Goal: Task Accomplishment & Management: Complete application form

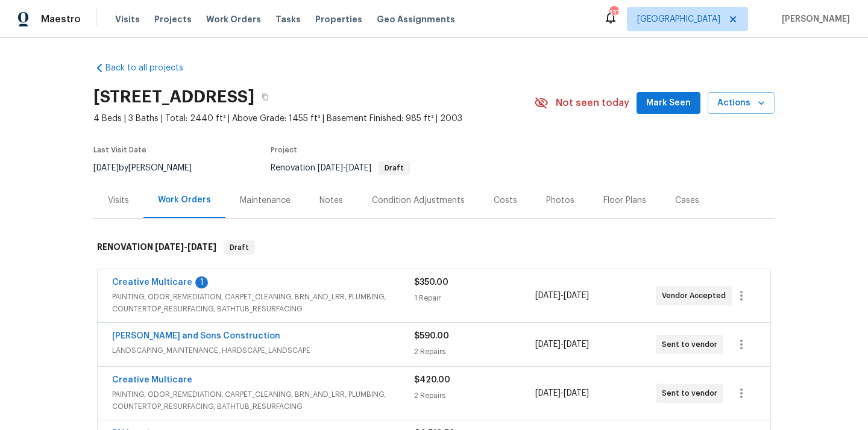
scroll to position [11, 0]
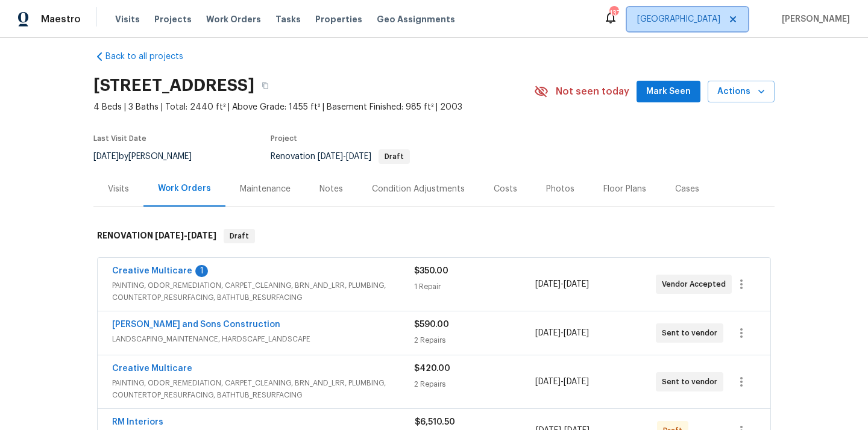
click at [718, 20] on span "[GEOGRAPHIC_DATA]" at bounding box center [678, 19] width 83 height 12
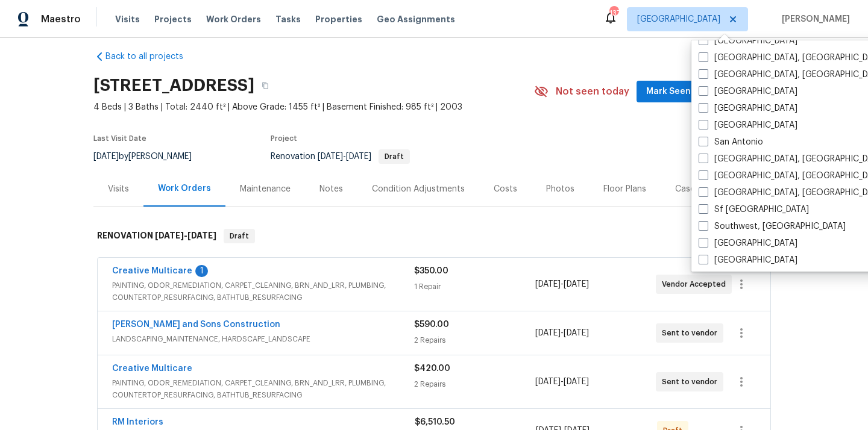
scroll to position [808, 0]
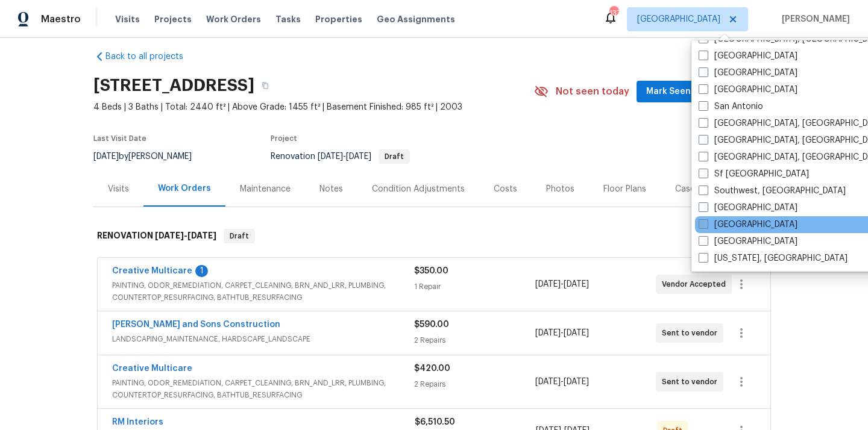
click at [721, 224] on label "[GEOGRAPHIC_DATA]" at bounding box center [747, 225] width 99 height 12
click at [706, 224] on input "[GEOGRAPHIC_DATA]" at bounding box center [702, 223] width 8 height 8
checkbox input "true"
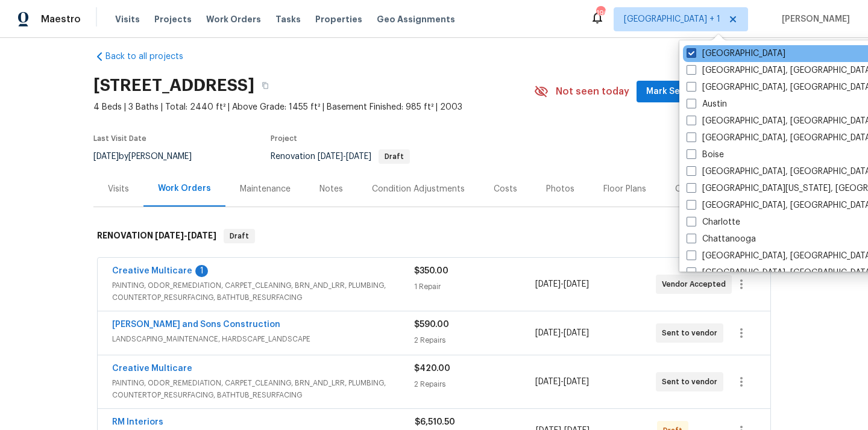
click at [720, 54] on label "[GEOGRAPHIC_DATA]" at bounding box center [735, 54] width 99 height 12
click at [694, 54] on input "[GEOGRAPHIC_DATA]" at bounding box center [690, 52] width 8 height 8
checkbox input "false"
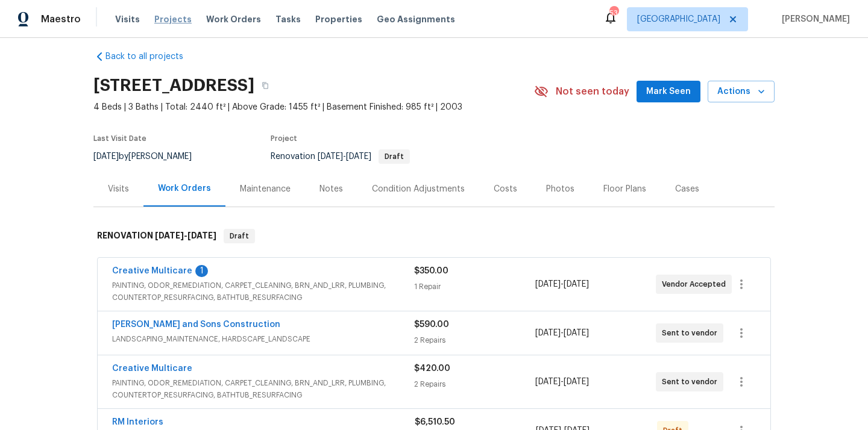
click at [160, 19] on span "Projects" at bounding box center [172, 19] width 37 height 12
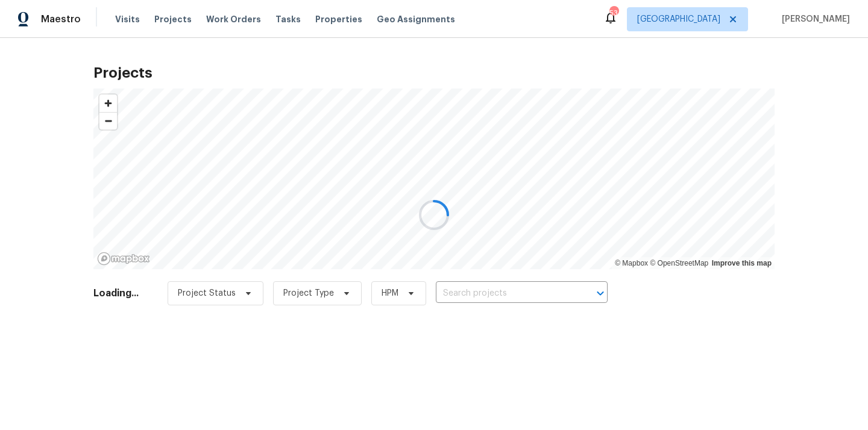
click at [535, 289] on div at bounding box center [434, 215] width 868 height 430
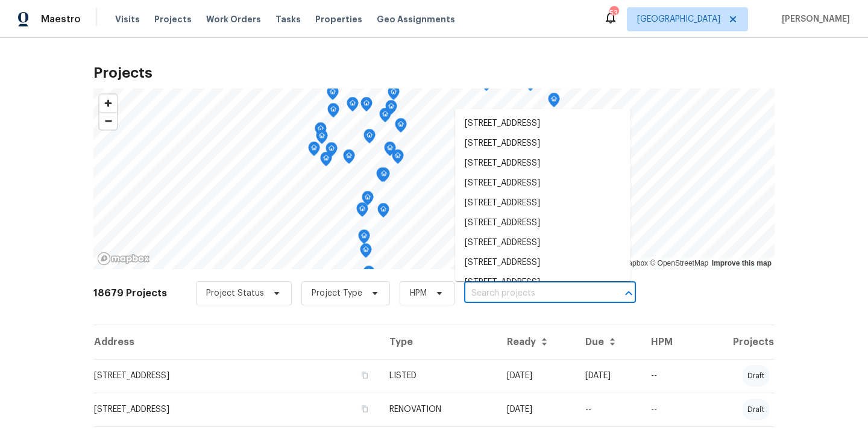
click at [535, 289] on input "text" at bounding box center [533, 293] width 138 height 19
paste input "[STREET_ADDRESS]"
type input "[STREET_ADDRESS]"
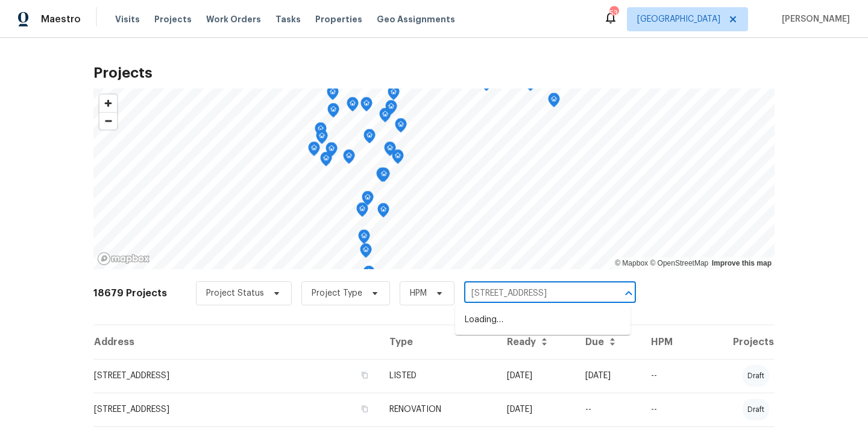
scroll to position [0, 19]
click at [518, 328] on li "[STREET_ADDRESS]" at bounding box center [542, 320] width 175 height 20
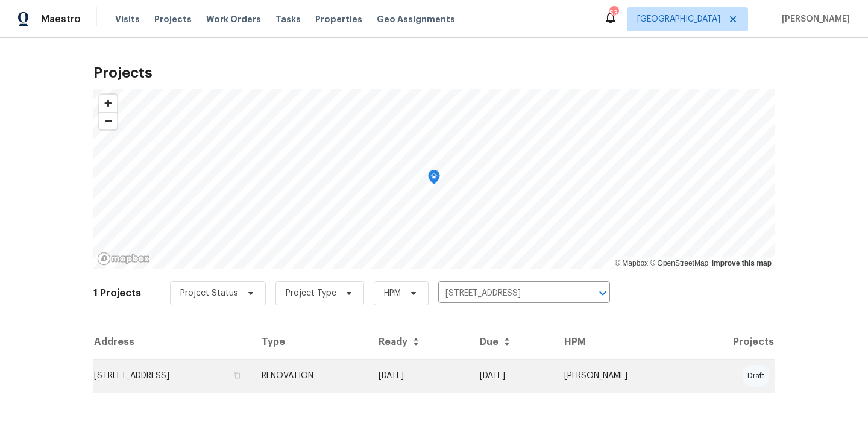
click at [252, 375] on td "[STREET_ADDRESS]" at bounding box center [172, 376] width 158 height 34
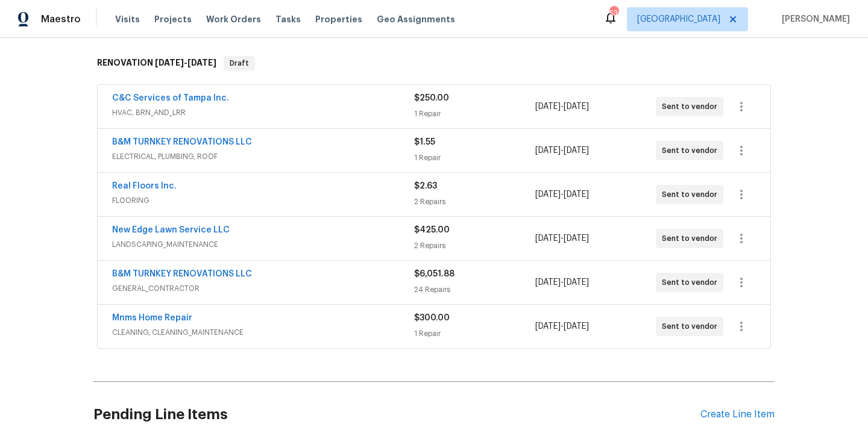
scroll to position [207, 0]
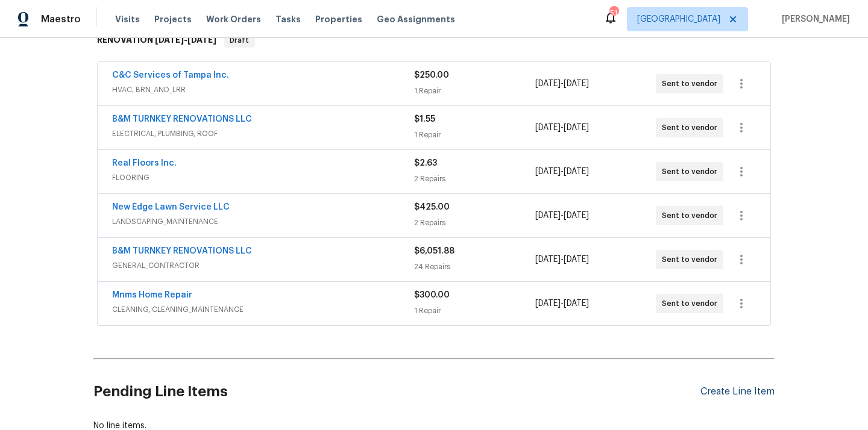
click at [719, 395] on div "Create Line Item" at bounding box center [737, 391] width 74 height 11
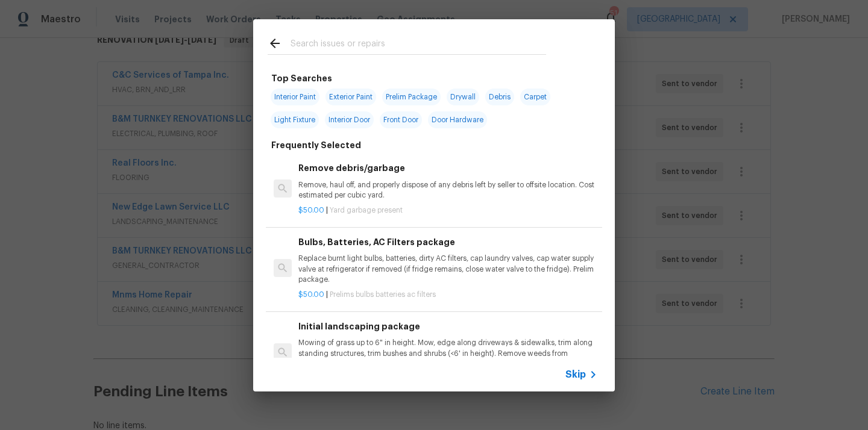
click at [412, 49] on input "text" at bounding box center [418, 45] width 256 height 18
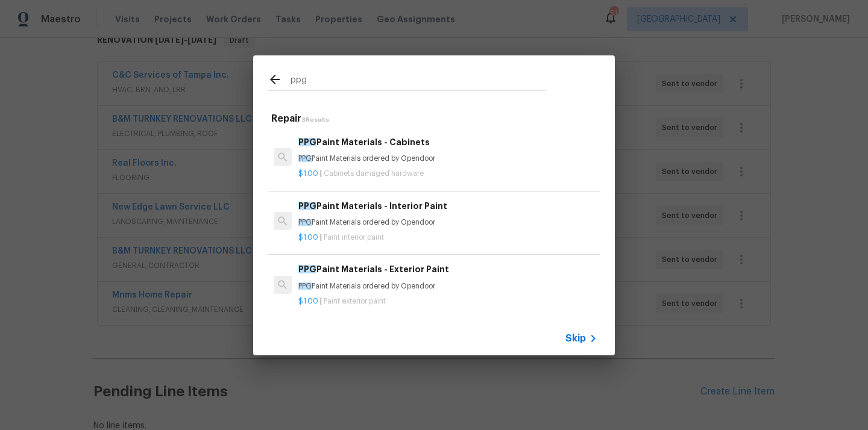
type input "ppg"
click at [369, 215] on div "PPG Paint Materials - Interior Paint PPG Paint Materials ordered by Opendoor" at bounding box center [447, 213] width 299 height 29
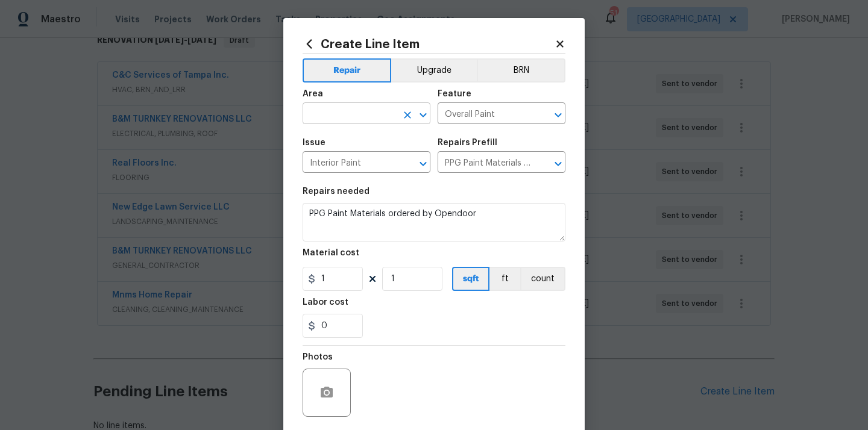
click at [358, 121] on input "text" at bounding box center [350, 114] width 94 height 19
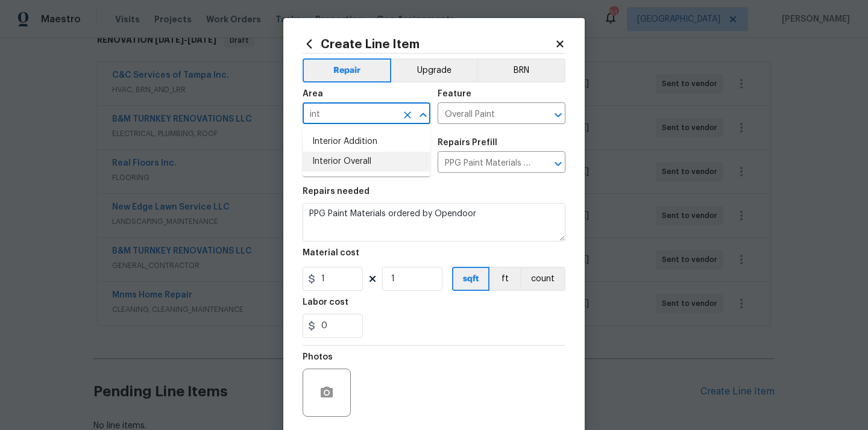
click at [353, 155] on li "Interior Overall" at bounding box center [367, 162] width 128 height 20
type input "Interior Overall"
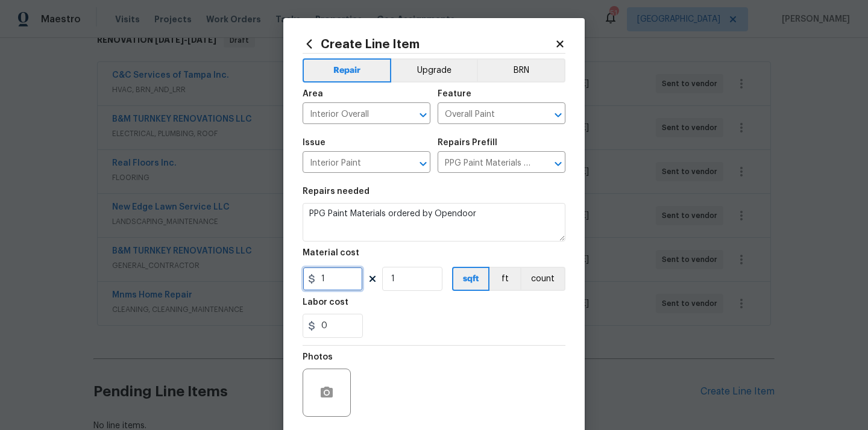
drag, startPoint x: 331, startPoint y: 278, endPoint x: 285, endPoint y: 278, distance: 45.8
click at [287, 278] on div "Create Line Item Repair Upgrade BRN Area Interior Overall ​ Feature Overall Pai…" at bounding box center [433, 259] width 301 height 483
paste input "403.43"
type input "403.43"
click at [424, 336] on div "0" at bounding box center [434, 326] width 263 height 24
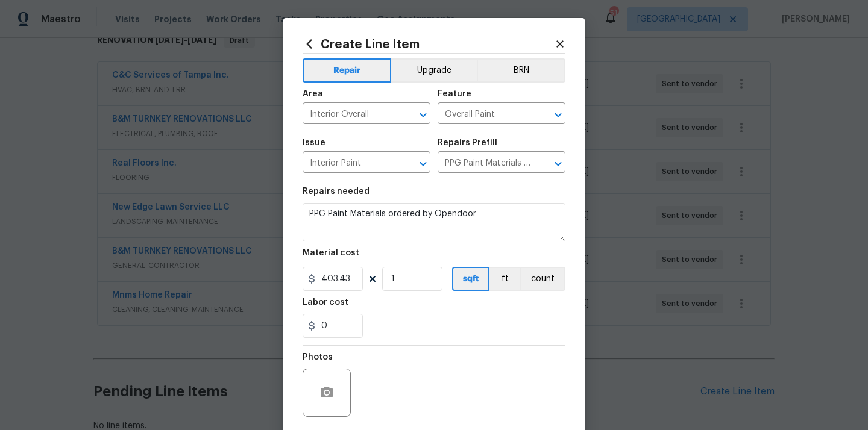
scroll to position [89, 0]
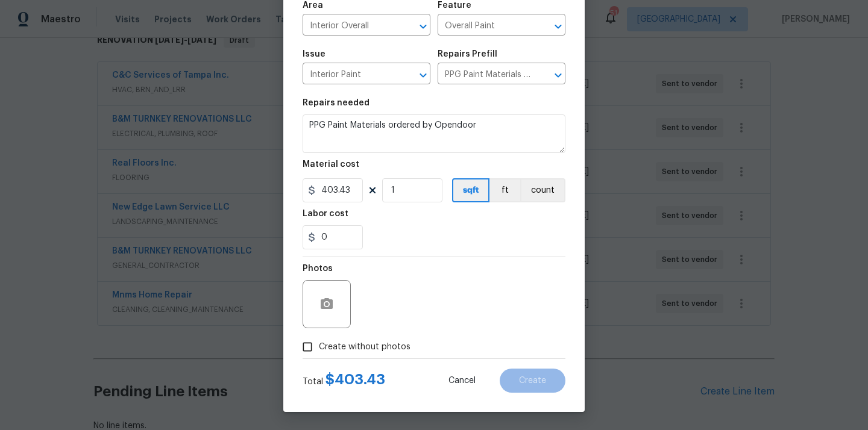
click at [391, 345] on span "Create without photos" at bounding box center [365, 347] width 92 height 13
click at [319, 345] on input "Create without photos" at bounding box center [307, 347] width 23 height 23
checkbox input "true"
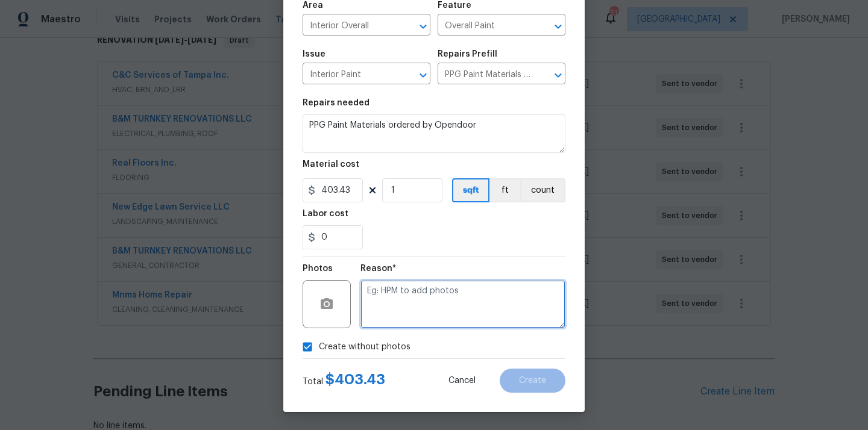
click at [408, 304] on textarea at bounding box center [462, 304] width 205 height 48
type textarea "N/A"
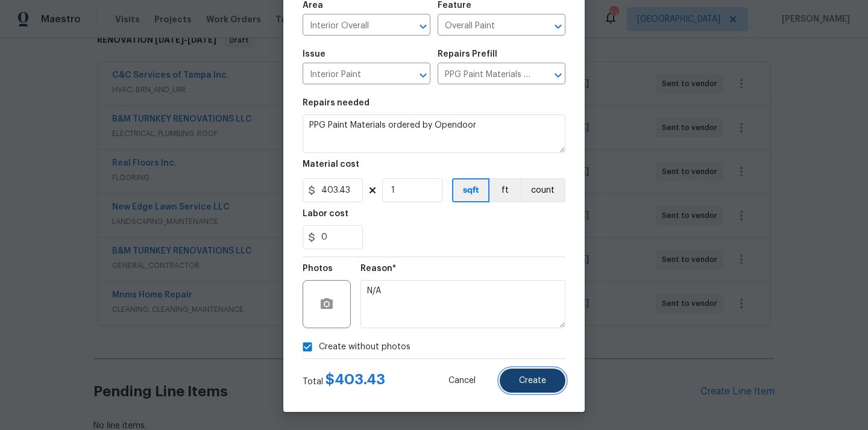
click at [535, 374] on button "Create" at bounding box center [533, 381] width 66 height 24
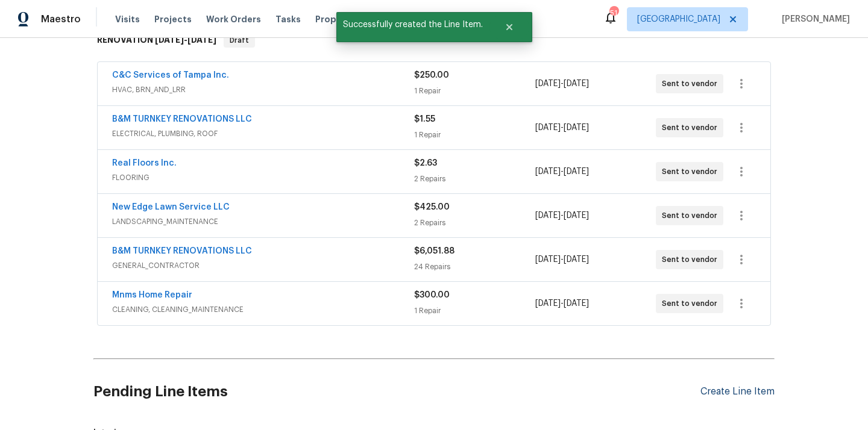
click at [709, 387] on div "Create Line Item" at bounding box center [737, 391] width 74 height 11
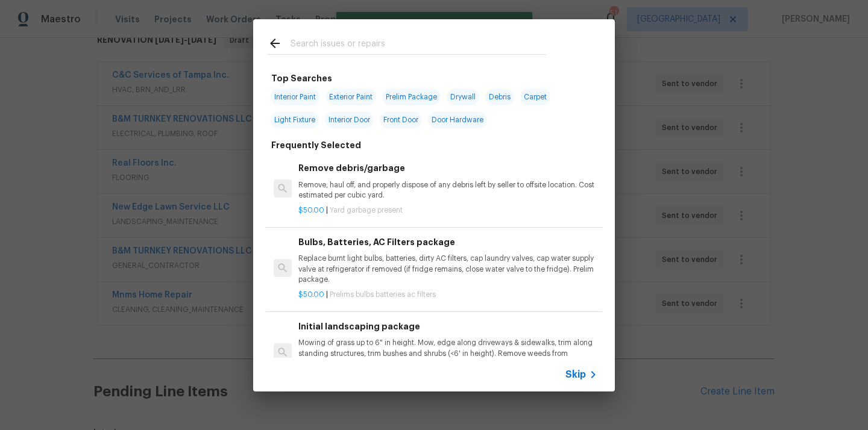
click at [438, 48] on input "text" at bounding box center [418, 45] width 256 height 18
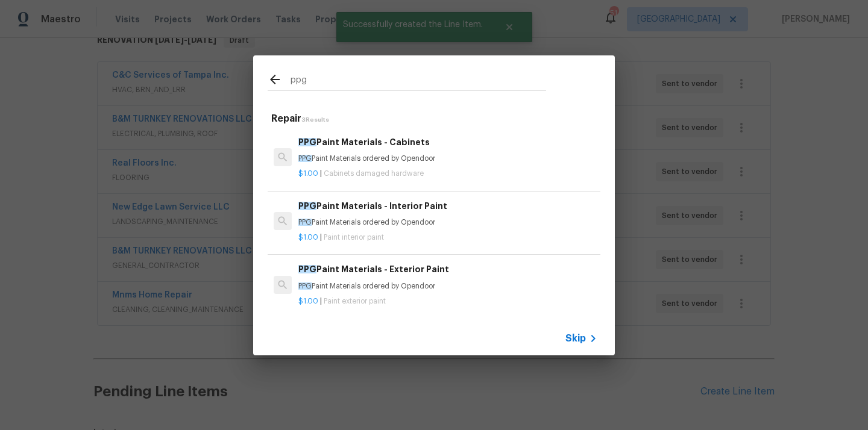
type input "ppg"
click at [399, 283] on p "PPG Paint Materials ordered by Opendoor" at bounding box center [447, 286] width 299 height 10
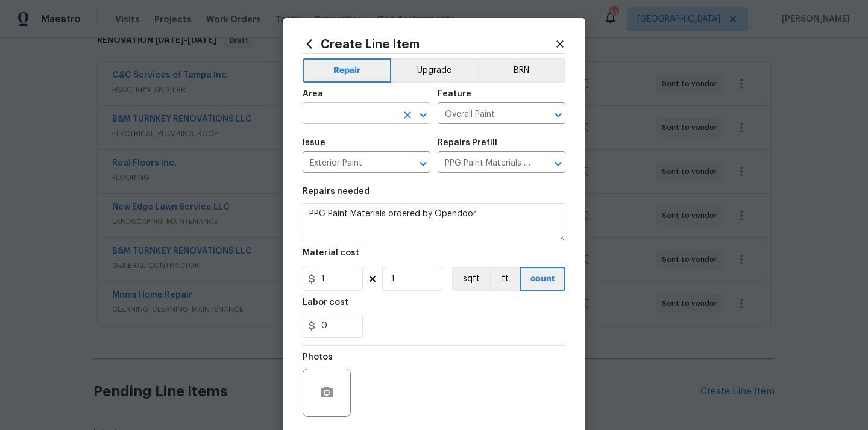
click at [341, 111] on input "text" at bounding box center [350, 114] width 94 height 19
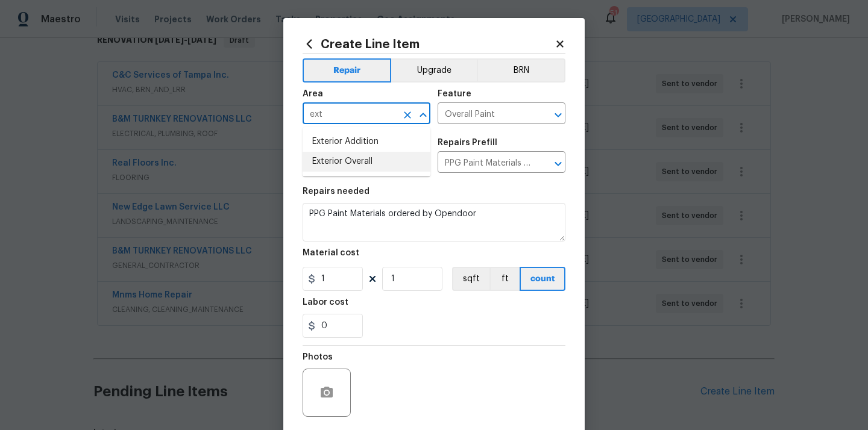
click at [351, 157] on li "Exterior Overall" at bounding box center [367, 162] width 128 height 20
type input "Exterior Overall"
drag, startPoint x: 332, startPoint y: 280, endPoint x: 308, endPoint y: 280, distance: 24.1
click at [309, 280] on div "1" at bounding box center [333, 279] width 60 height 24
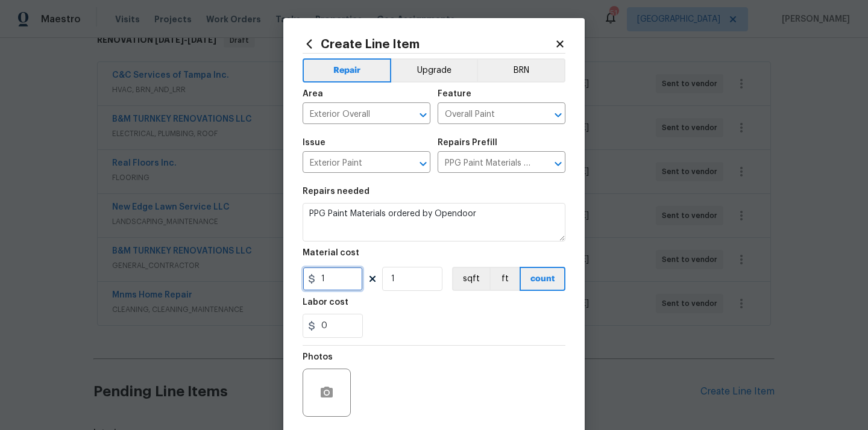
paste input "316.99"
type input "316.99"
click at [431, 313] on div "Labor cost" at bounding box center [434, 306] width 263 height 16
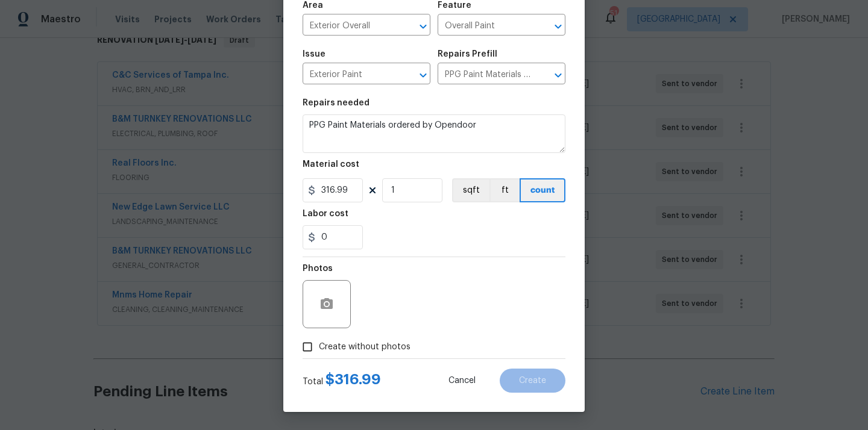
click at [378, 342] on span "Create without photos" at bounding box center [365, 347] width 92 height 13
click at [319, 342] on input "Create without photos" at bounding box center [307, 347] width 23 height 23
checkbox input "true"
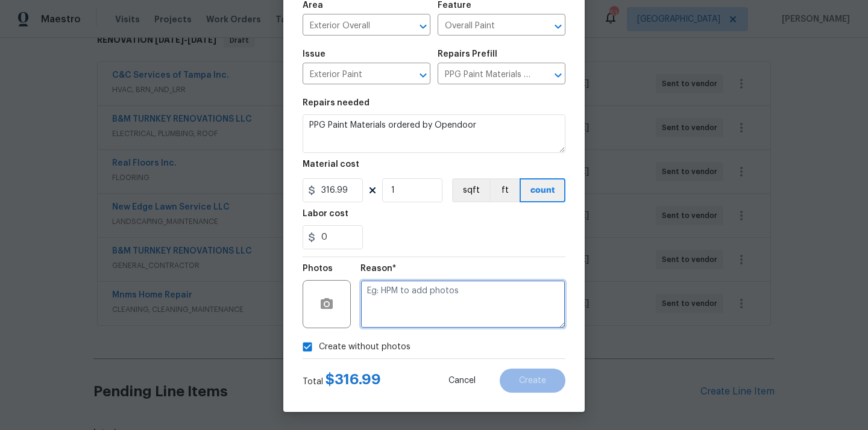
click at [410, 309] on textarea at bounding box center [462, 304] width 205 height 48
type textarea "N/A"
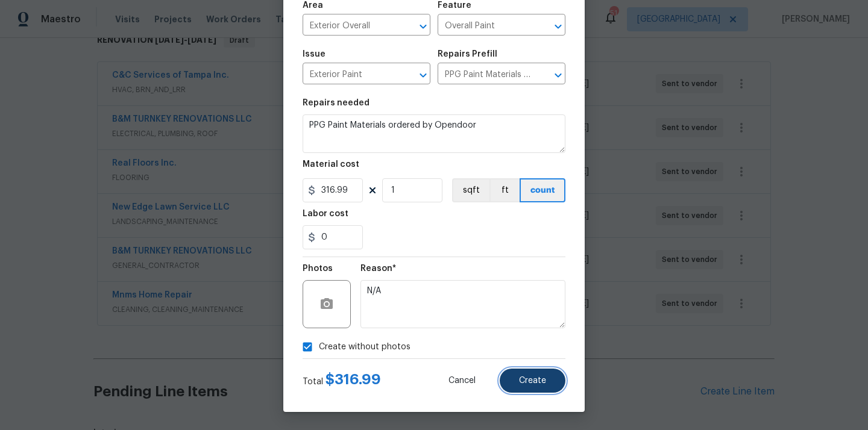
click at [534, 370] on button "Create" at bounding box center [533, 381] width 66 height 24
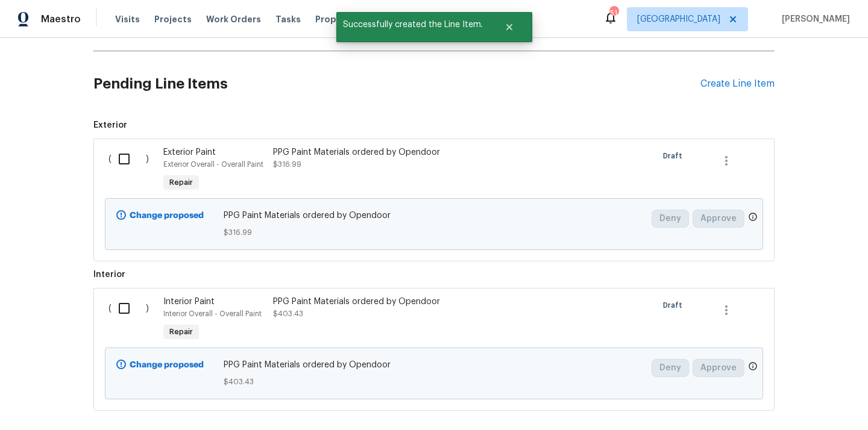
scroll to position [539, 0]
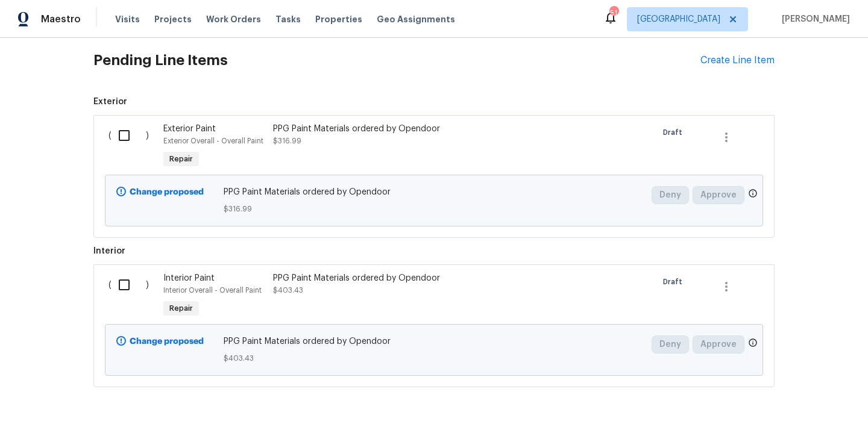
click at [126, 136] on input "checkbox" at bounding box center [128, 135] width 34 height 25
checkbox input "true"
click at [121, 280] on input "checkbox" at bounding box center [128, 284] width 34 height 25
checkbox input "true"
click at [808, 401] on span "Create Work Order" at bounding box center [799, 400] width 80 height 15
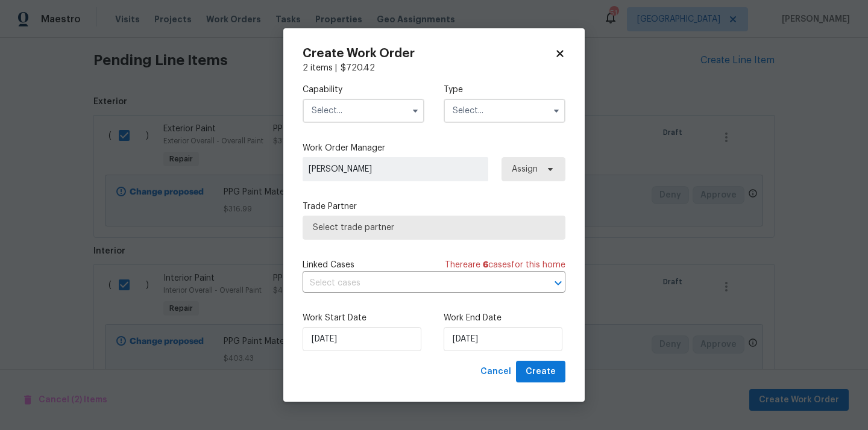
click at [345, 114] on input "text" at bounding box center [364, 111] width 122 height 24
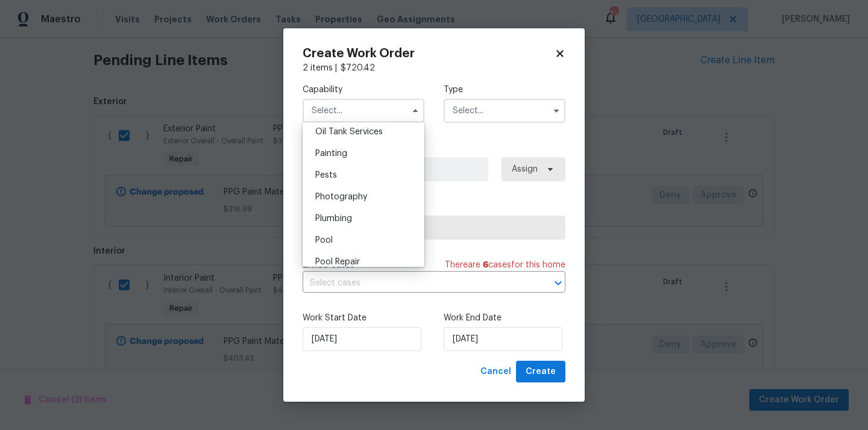
scroll to position [993, 0]
click at [353, 154] on div "Painting" at bounding box center [364, 156] width 116 height 22
type input "Painting"
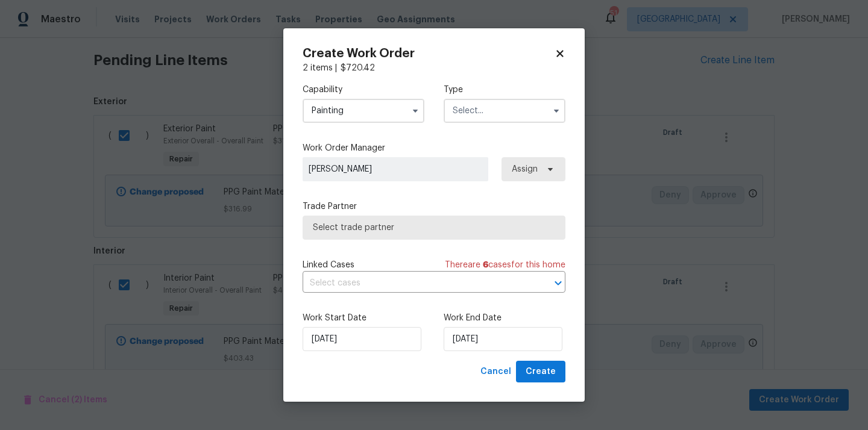
click at [499, 110] on input "text" at bounding box center [505, 111] width 122 height 24
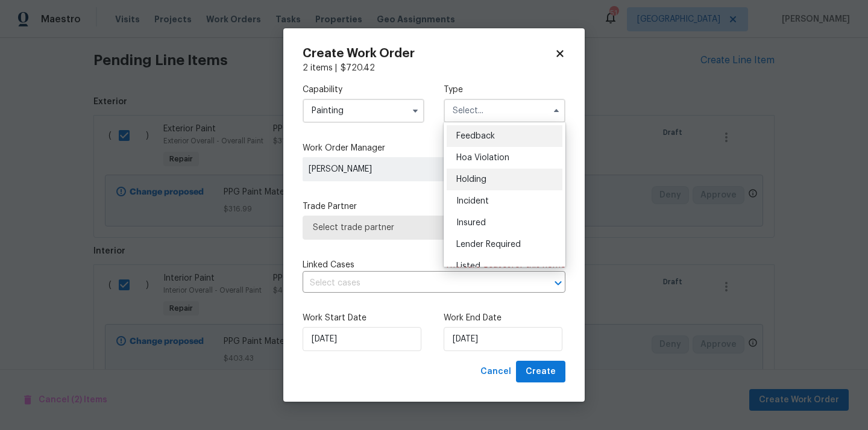
scroll to position [274, 0]
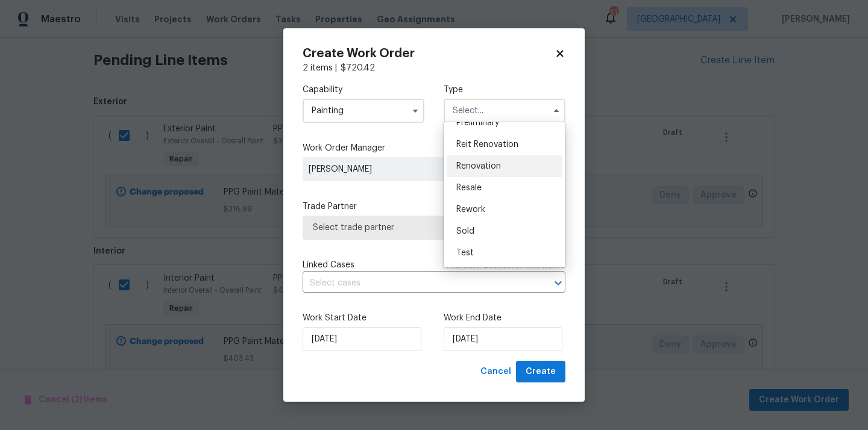
click at [494, 166] on span "Renovation" at bounding box center [478, 166] width 45 height 8
type input "Renovation"
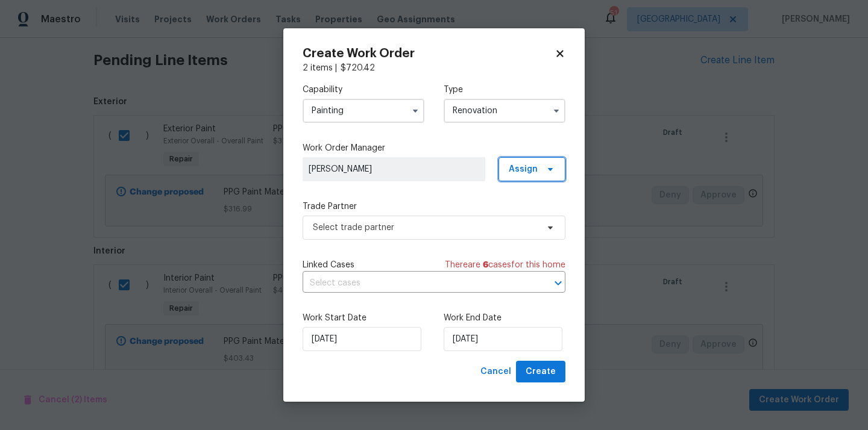
click at [532, 167] on span "Assign" at bounding box center [523, 169] width 29 height 12
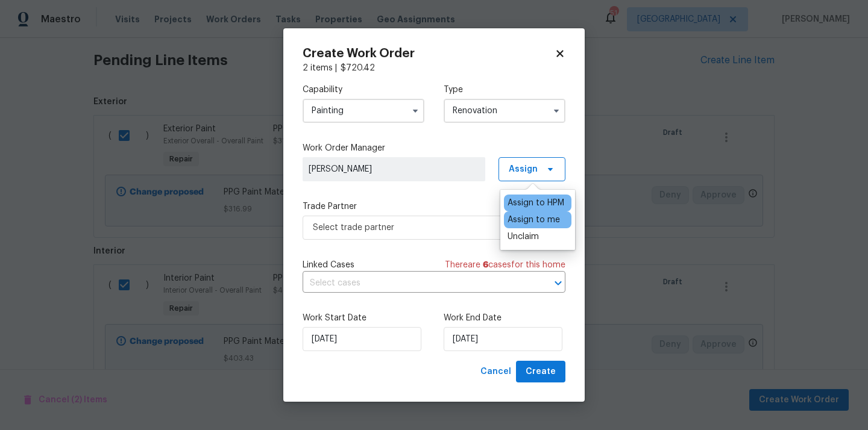
click at [518, 220] on div "Assign to me" at bounding box center [533, 220] width 52 height 12
click at [392, 222] on span "Select trade partner" at bounding box center [425, 228] width 225 height 12
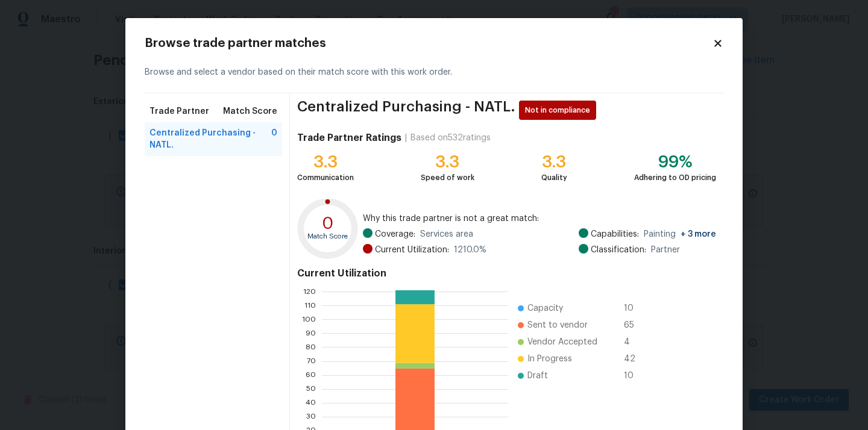
scroll to position [101, 0]
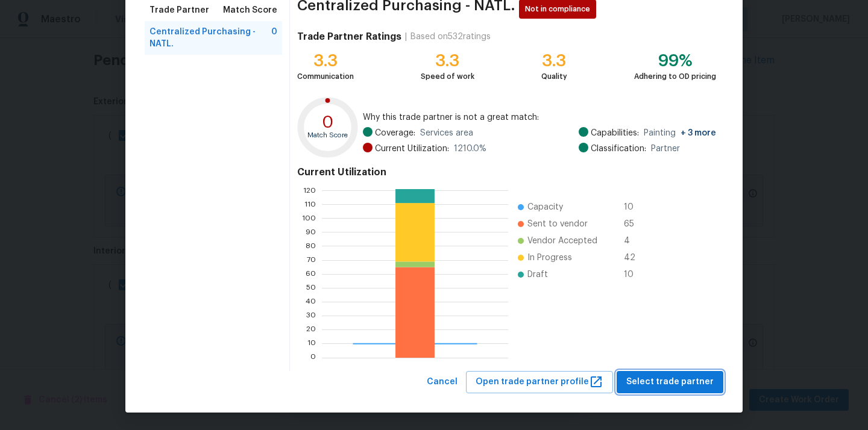
click at [647, 375] on span "Select trade partner" at bounding box center [669, 382] width 87 height 15
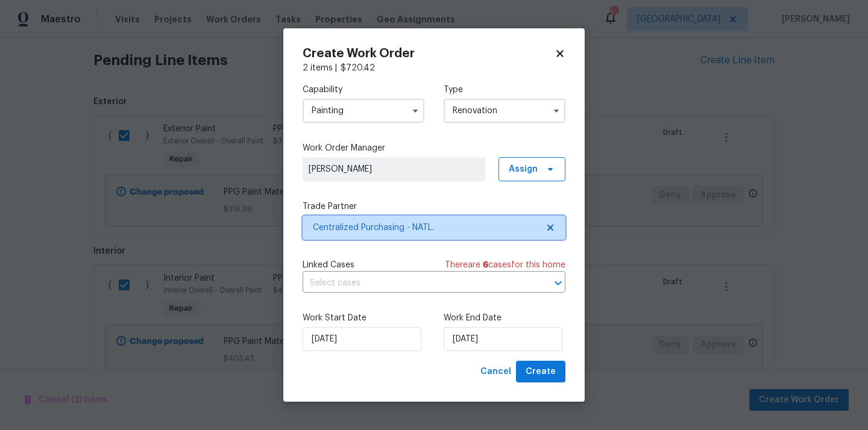
scroll to position [0, 0]
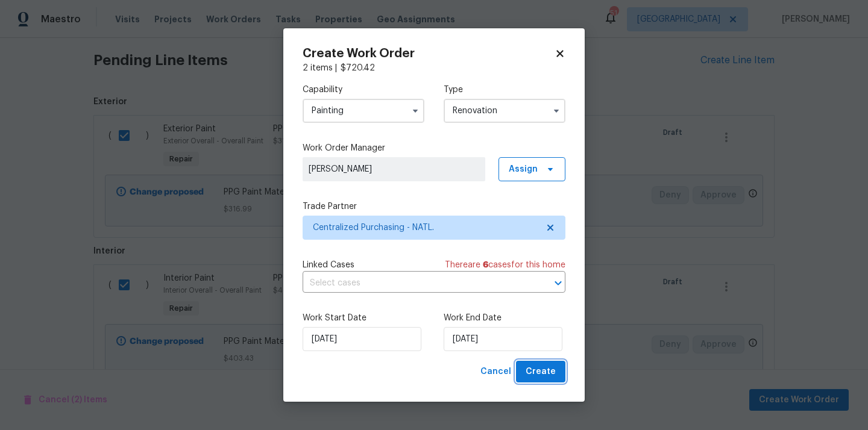
click at [547, 374] on span "Create" at bounding box center [541, 372] width 30 height 15
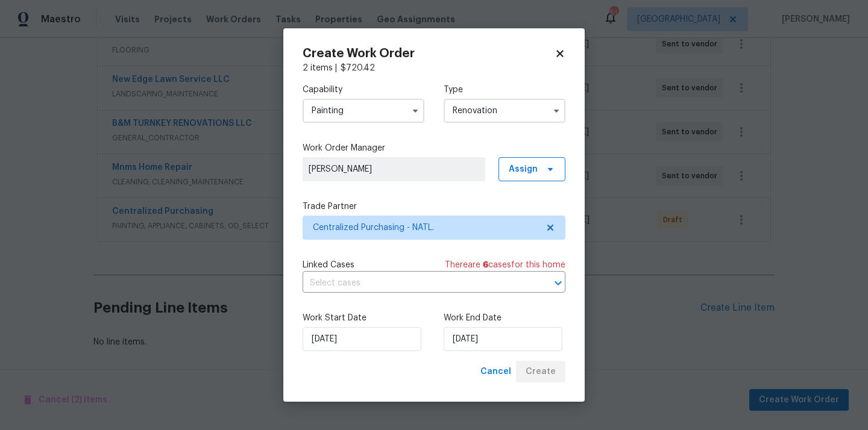
scroll to position [335, 0]
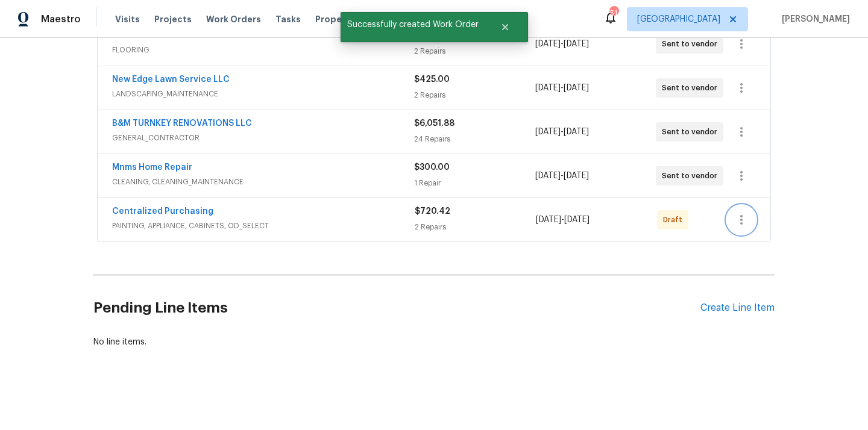
click at [745, 215] on icon "button" at bounding box center [741, 220] width 14 height 14
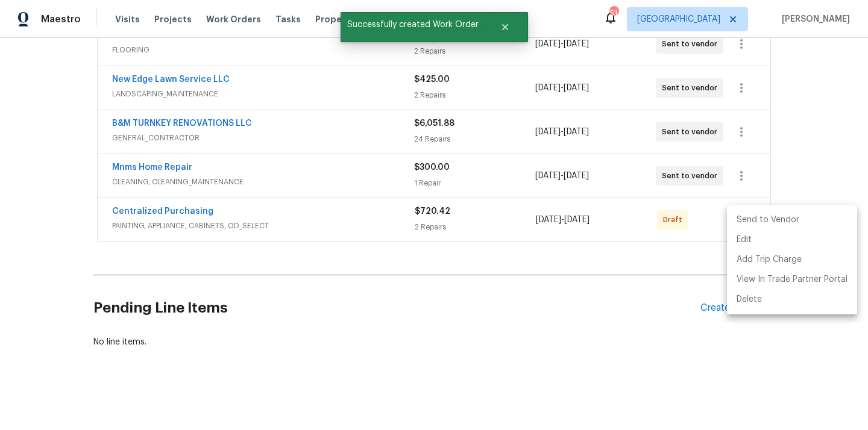
click at [742, 221] on li "Send to Vendor" at bounding box center [792, 220] width 130 height 20
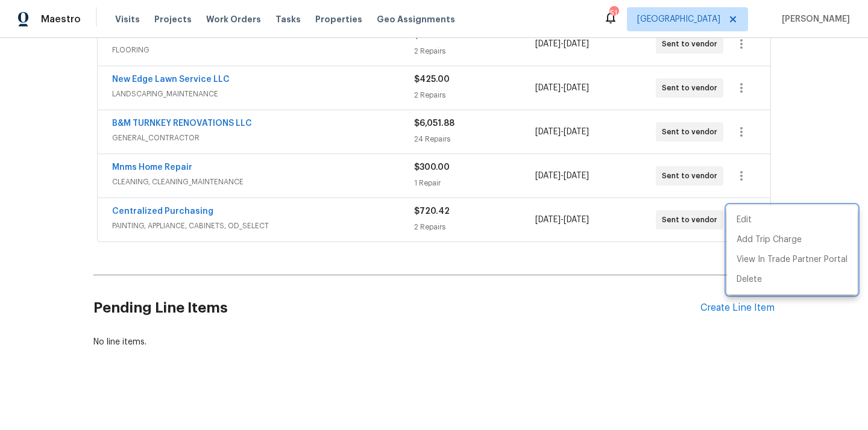
click at [263, 206] on div at bounding box center [434, 215] width 868 height 430
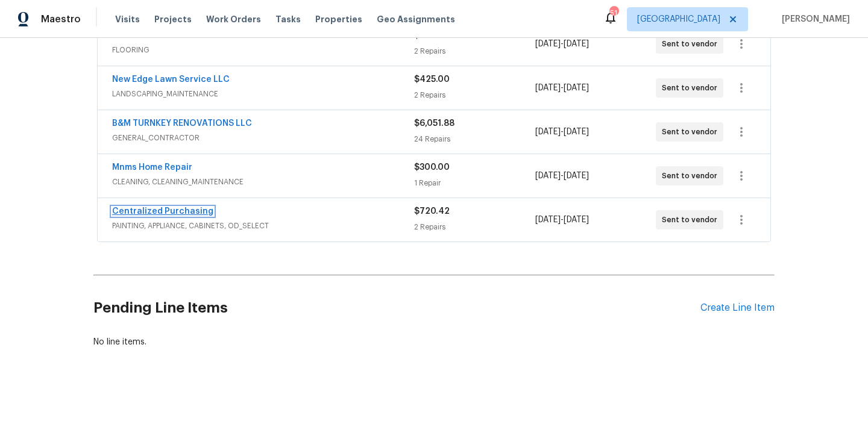
click at [176, 211] on link "Centralized Purchasing" at bounding box center [162, 211] width 101 height 8
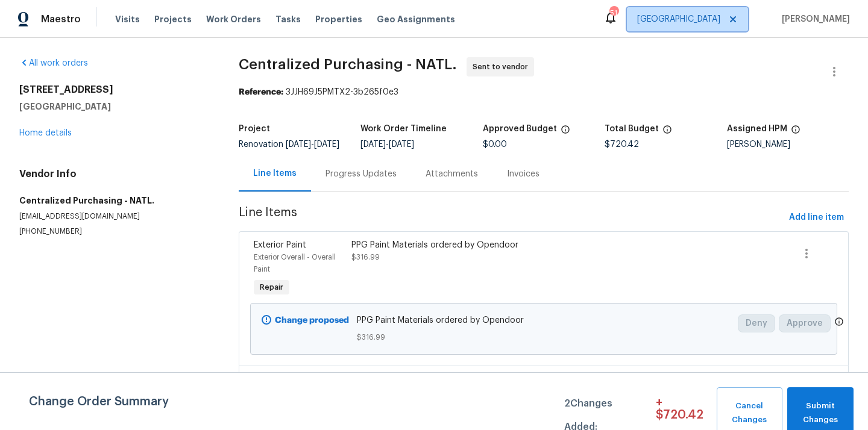
click at [732, 20] on span "[GEOGRAPHIC_DATA]" at bounding box center [687, 19] width 121 height 24
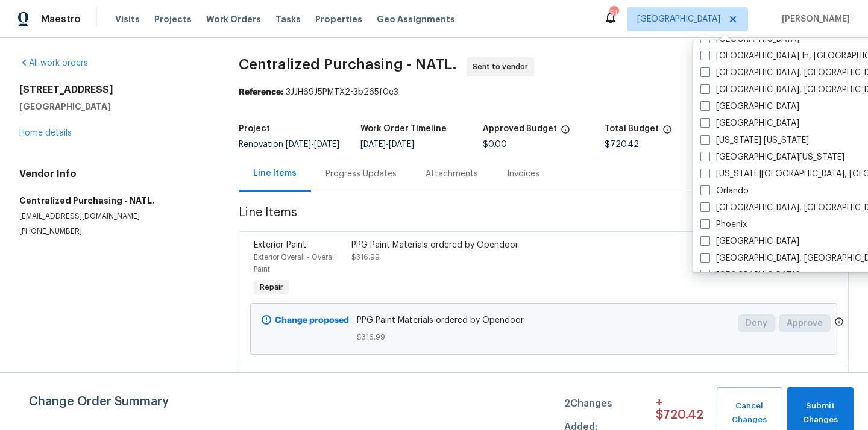
scroll to position [541, 0]
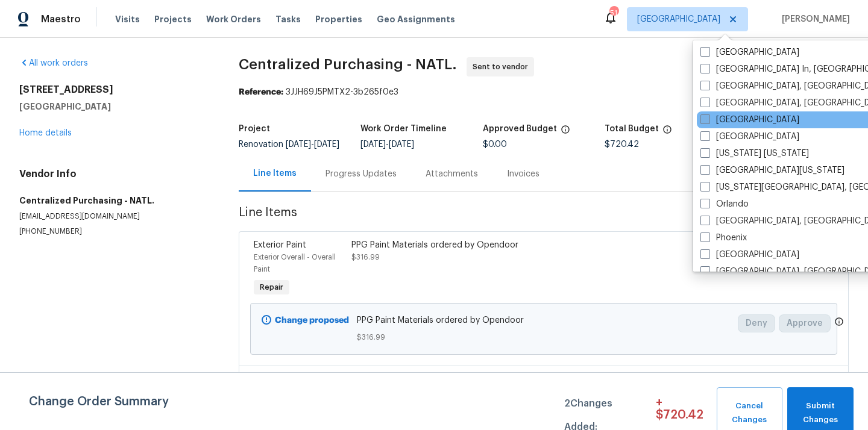
click at [729, 119] on label "[GEOGRAPHIC_DATA]" at bounding box center [749, 120] width 99 height 12
click at [708, 119] on input "[GEOGRAPHIC_DATA]" at bounding box center [704, 118] width 8 height 8
checkbox input "true"
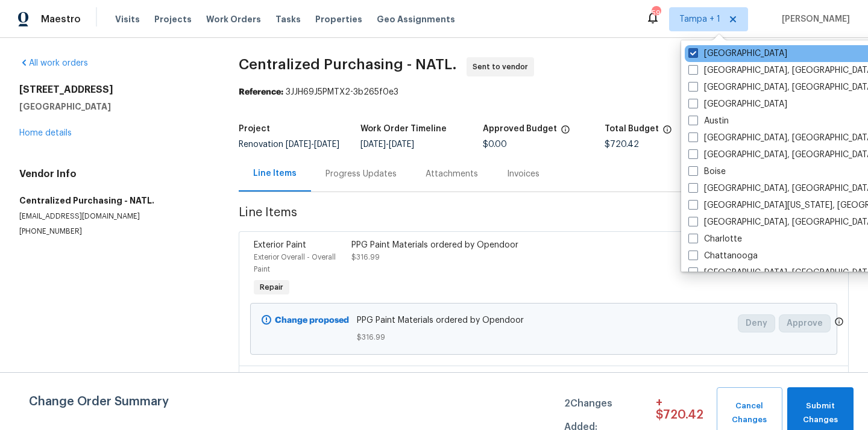
click at [716, 51] on label "[GEOGRAPHIC_DATA]" at bounding box center [737, 54] width 99 height 12
click at [696, 51] on input "[GEOGRAPHIC_DATA]" at bounding box center [692, 52] width 8 height 8
checkbox input "false"
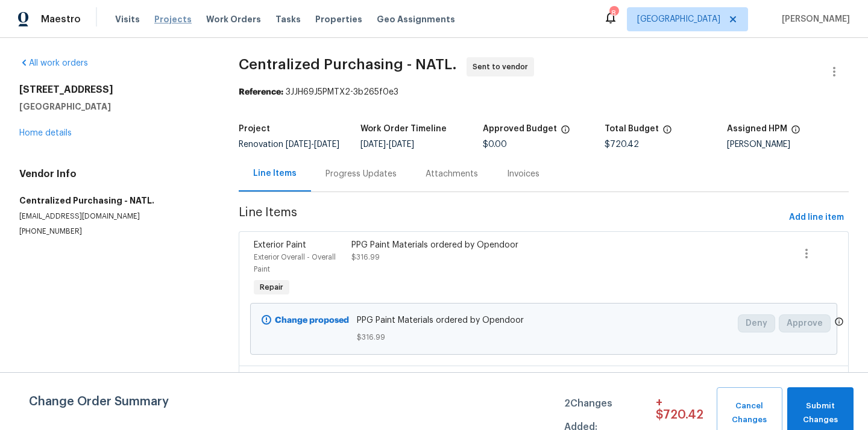
click at [154, 25] on span "Projects" at bounding box center [172, 19] width 37 height 12
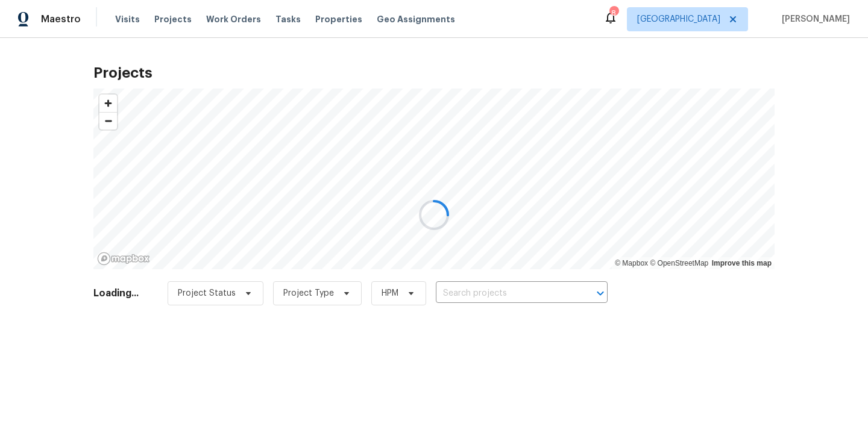
click at [488, 309] on div at bounding box center [434, 215] width 868 height 430
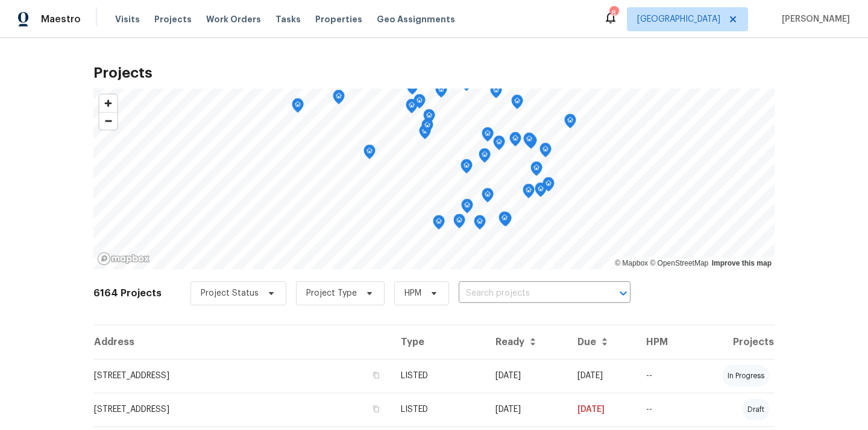
click at [488, 309] on div "6164 Projects Project Status Project Type HPM ​" at bounding box center [433, 301] width 681 height 48
click at [489, 284] on input "text" at bounding box center [528, 293] width 138 height 19
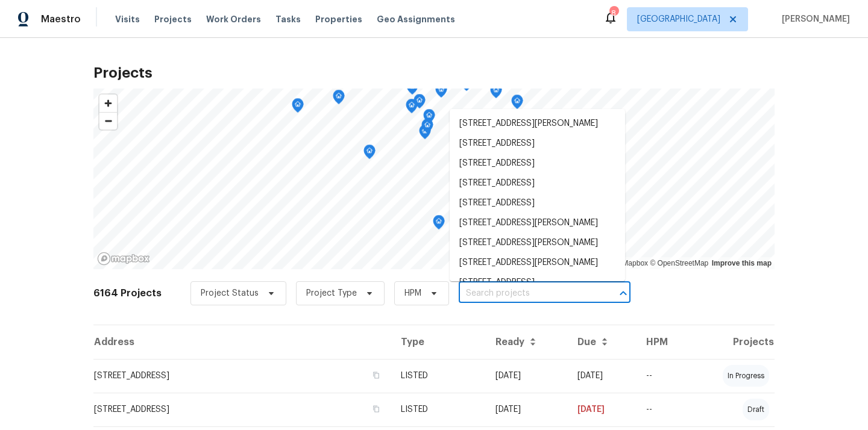
paste input "[STREET_ADDRESS][PERSON_NAME][PERSON_NAME]"
type input "[STREET_ADDRESS][PERSON_NAME][PERSON_NAME]"
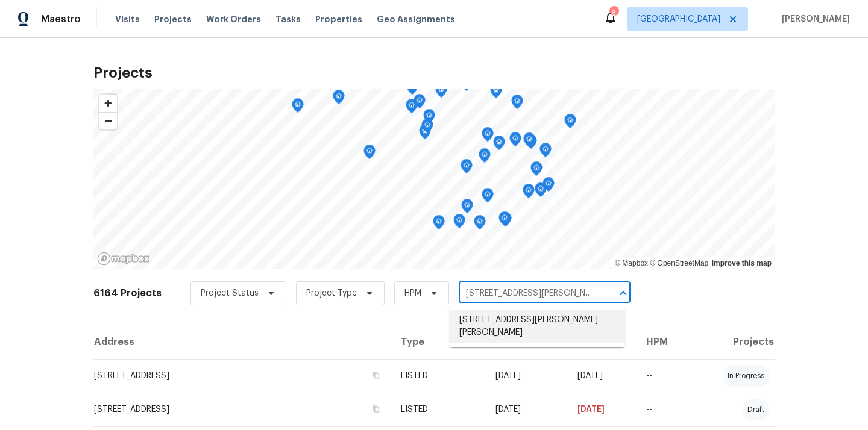
click at [481, 324] on li "[STREET_ADDRESS][PERSON_NAME][PERSON_NAME]" at bounding box center [537, 326] width 175 height 33
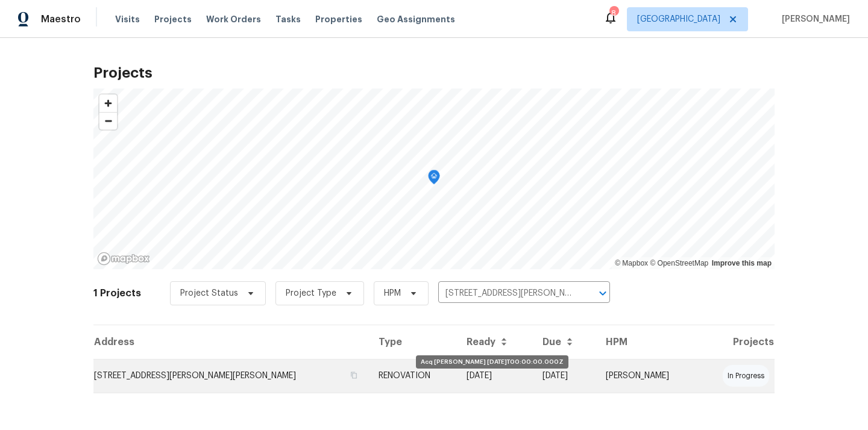
click at [457, 370] on td "[DATE]" at bounding box center [495, 376] width 76 height 34
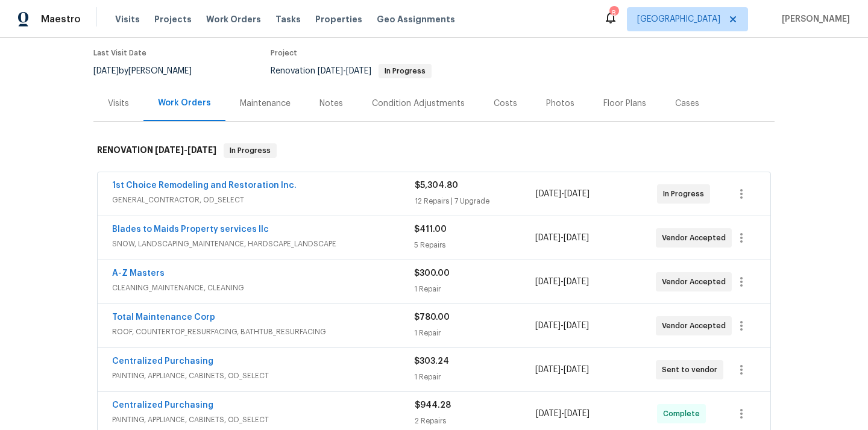
scroll to position [137, 0]
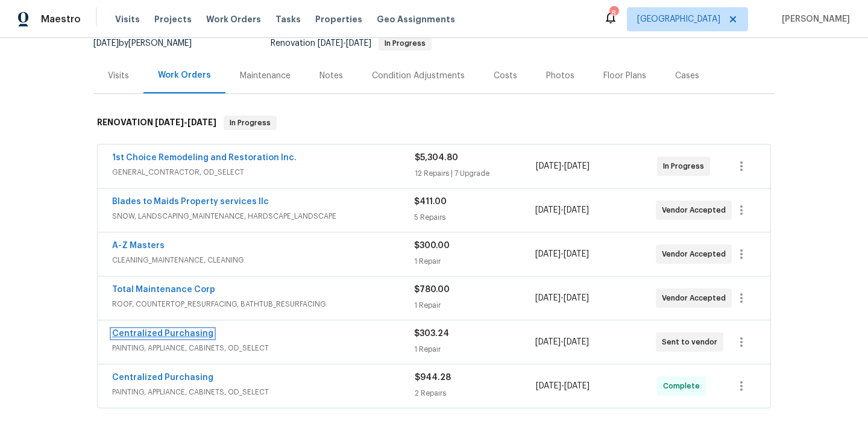
click at [180, 330] on link "Centralized Purchasing" at bounding box center [162, 334] width 101 height 8
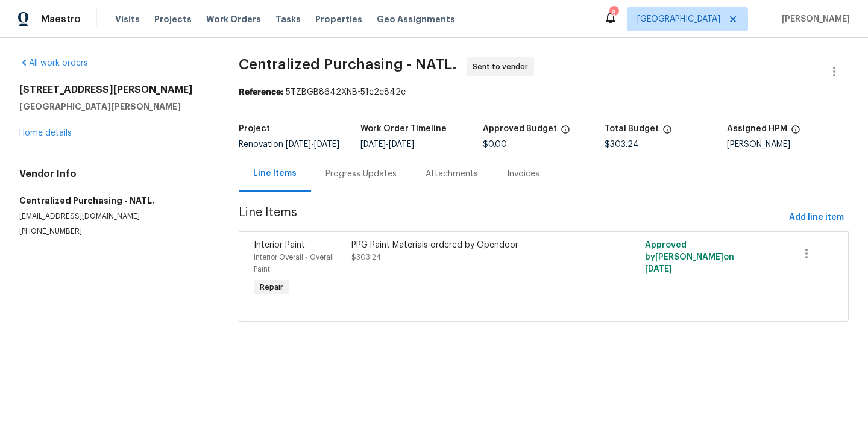
click at [501, 279] on div "PPG Paint Materials ordered by Opendoor $303.24" at bounding box center [470, 269] width 245 height 67
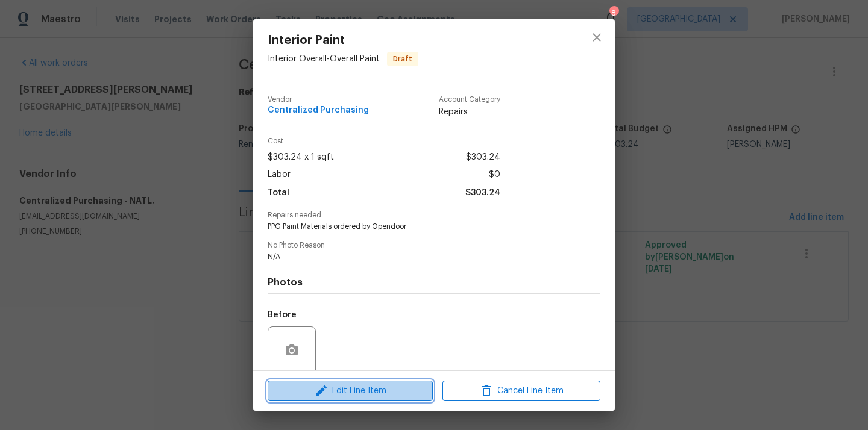
click at [348, 398] on span "Edit Line Item" at bounding box center [350, 391] width 158 height 15
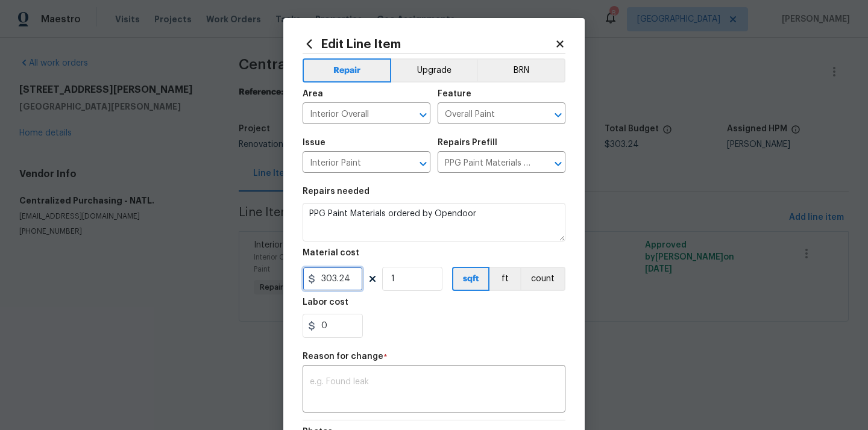
drag, startPoint x: 351, startPoint y: 277, endPoint x: 334, endPoint y: 277, distance: 17.5
click at [334, 277] on input "303.24" at bounding box center [333, 279] width 60 height 24
type input "375.87"
click at [360, 402] on textarea at bounding box center [434, 390] width 248 height 25
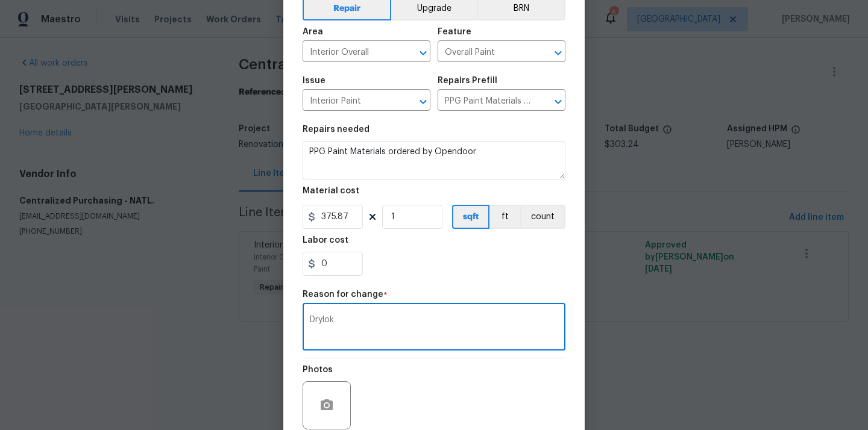
scroll to position [164, 0]
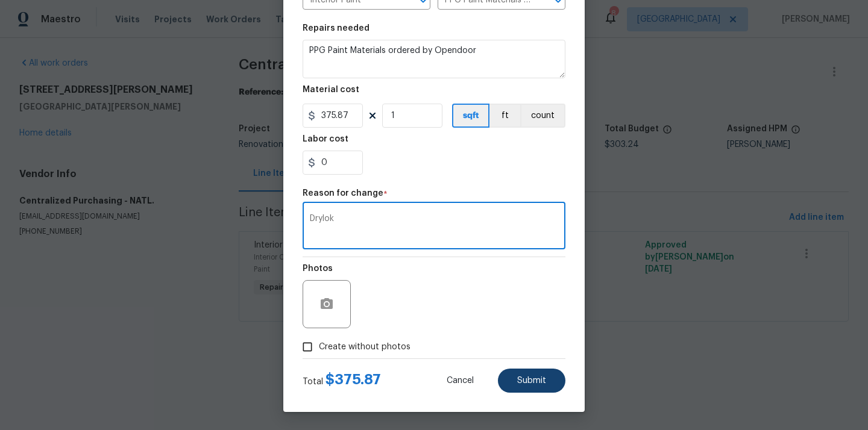
type textarea "Drylok"
click at [546, 378] on button "Submit" at bounding box center [531, 381] width 67 height 24
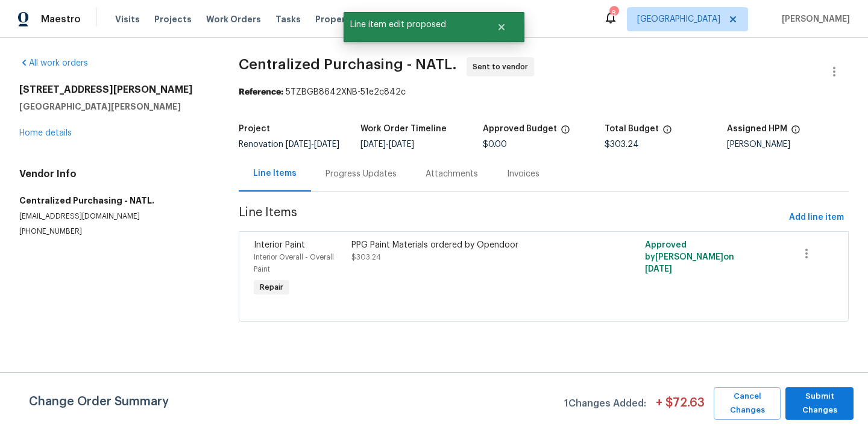
scroll to position [0, 0]
click at [827, 409] on span "Submit Changes" at bounding box center [819, 404] width 56 height 28
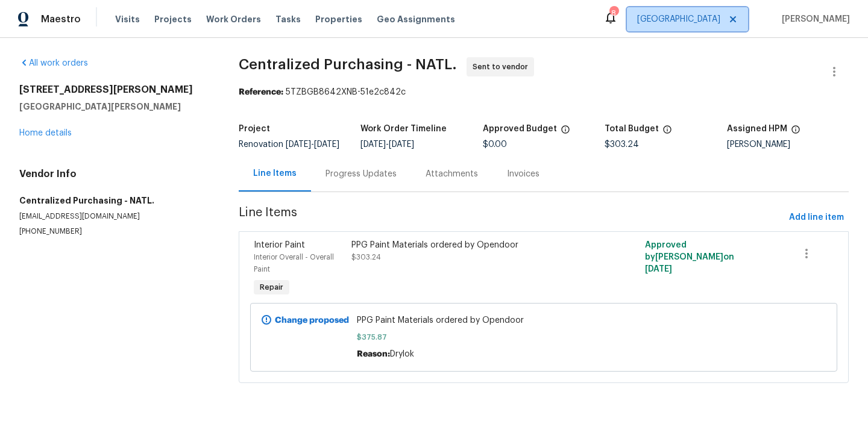
click at [723, 8] on span "[GEOGRAPHIC_DATA]" at bounding box center [687, 19] width 121 height 24
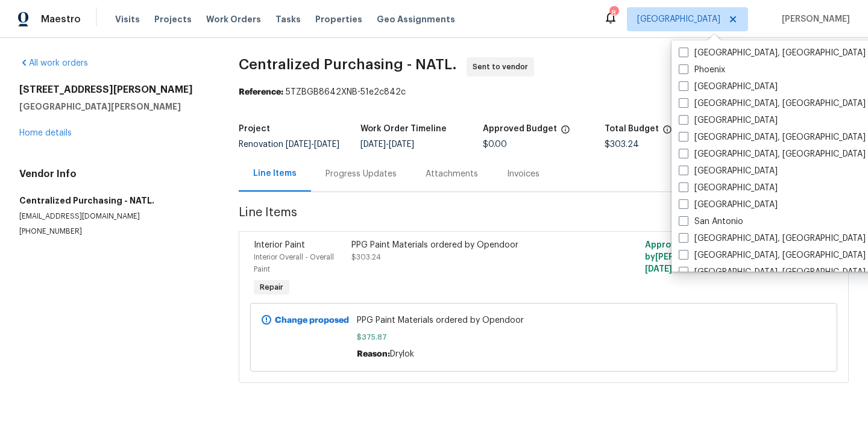
scroll to position [808, 0]
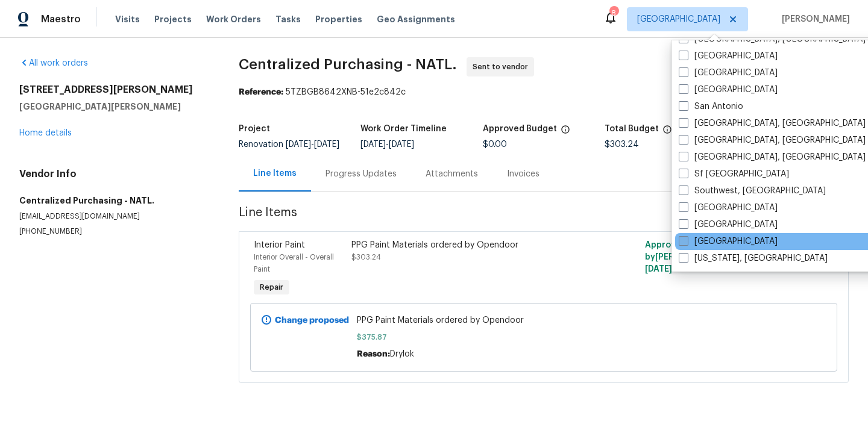
click at [700, 241] on label "[GEOGRAPHIC_DATA]" at bounding box center [728, 242] width 99 height 12
click at [686, 241] on input "[GEOGRAPHIC_DATA]" at bounding box center [683, 240] width 8 height 8
checkbox input "true"
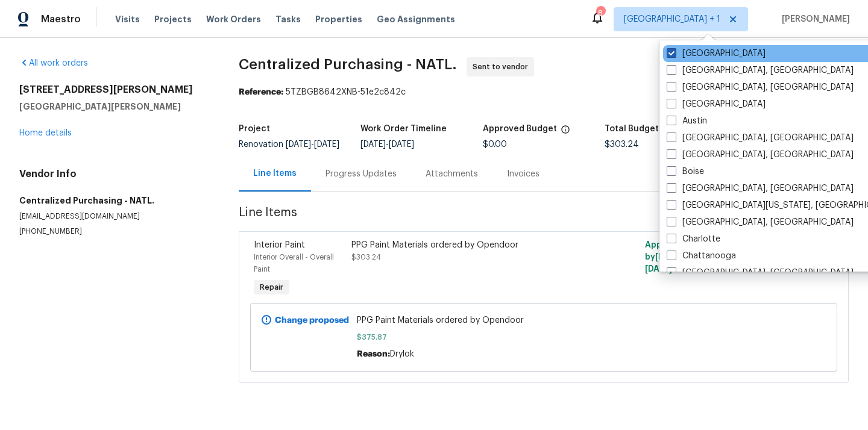
click at [706, 48] on label "[GEOGRAPHIC_DATA]" at bounding box center [716, 54] width 99 height 12
click at [674, 48] on input "[GEOGRAPHIC_DATA]" at bounding box center [671, 52] width 8 height 8
checkbox input "false"
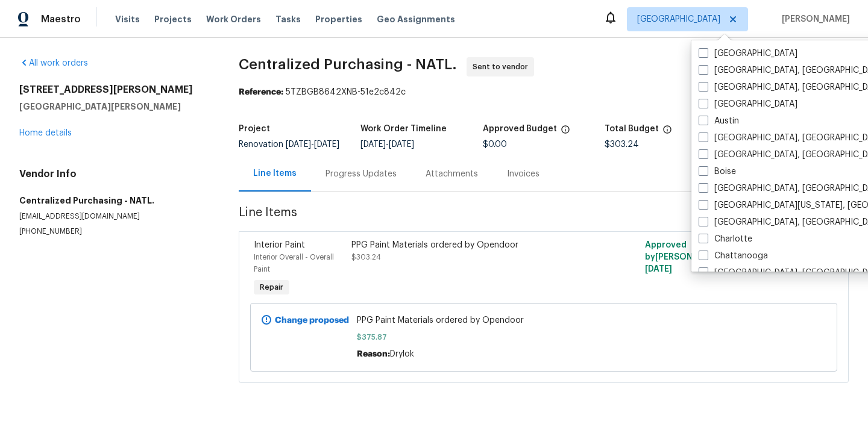
click at [163, 28] on div "Visits Projects Work Orders Tasks Properties Geo Assignments" at bounding box center [292, 19] width 354 height 24
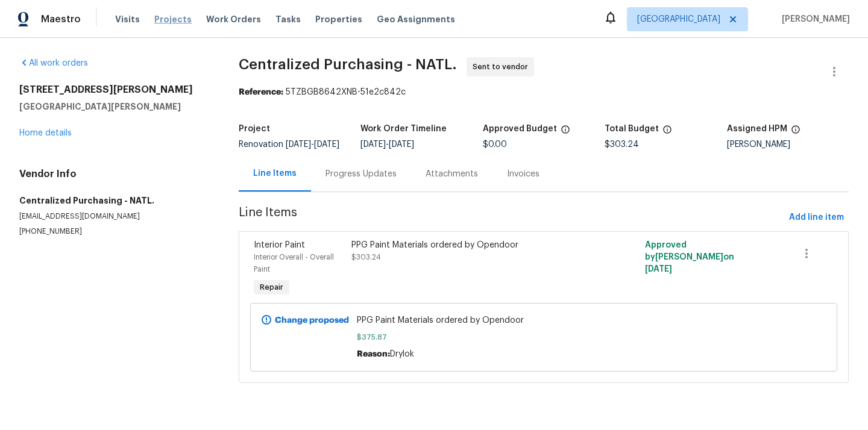
click at [166, 16] on span "Projects" at bounding box center [172, 19] width 37 height 12
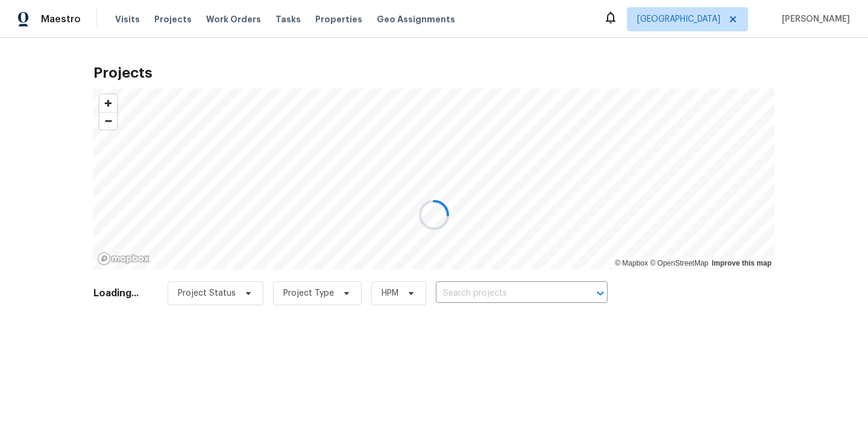
click at [475, 281] on div at bounding box center [434, 215] width 868 height 430
click at [477, 289] on div at bounding box center [434, 215] width 868 height 430
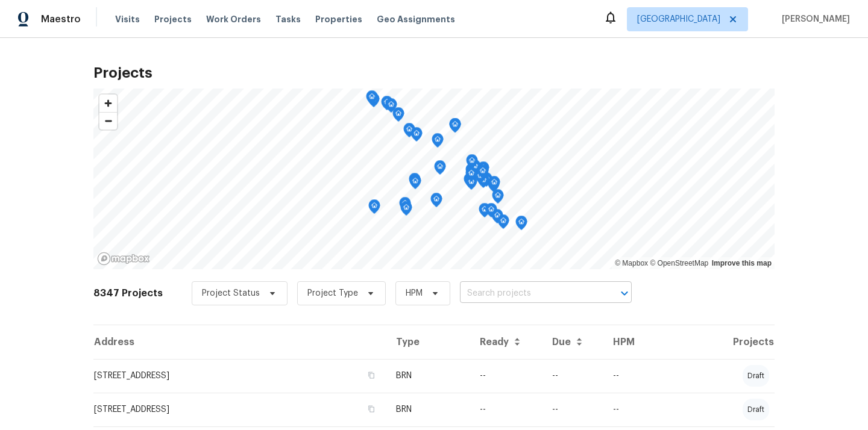
click at [478, 294] on input "text" at bounding box center [529, 293] width 138 height 19
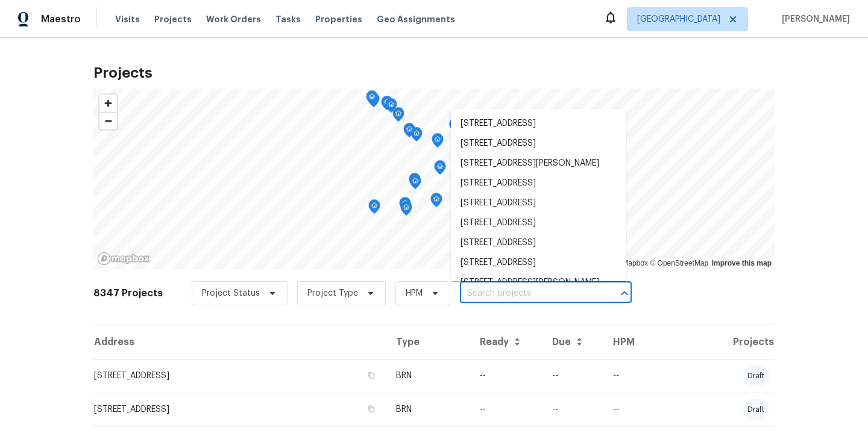
paste input "[STREET_ADDRESS]"
type input "[STREET_ADDRESS]"
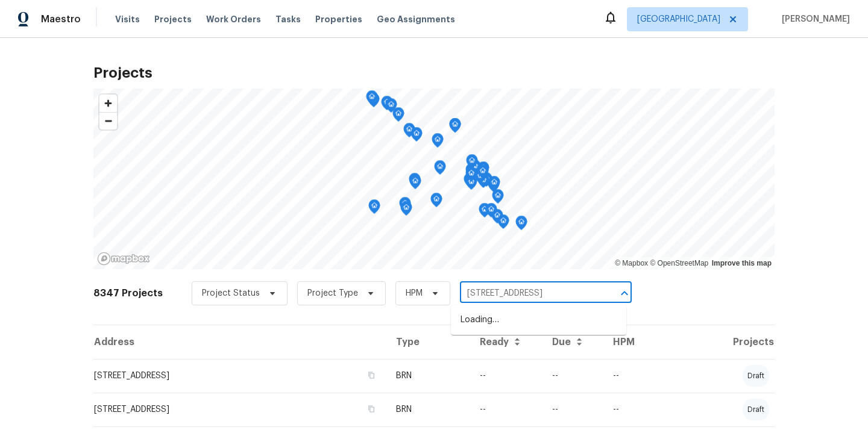
scroll to position [0, 30]
click at [471, 324] on li "[STREET_ADDRESS]" at bounding box center [538, 320] width 175 height 20
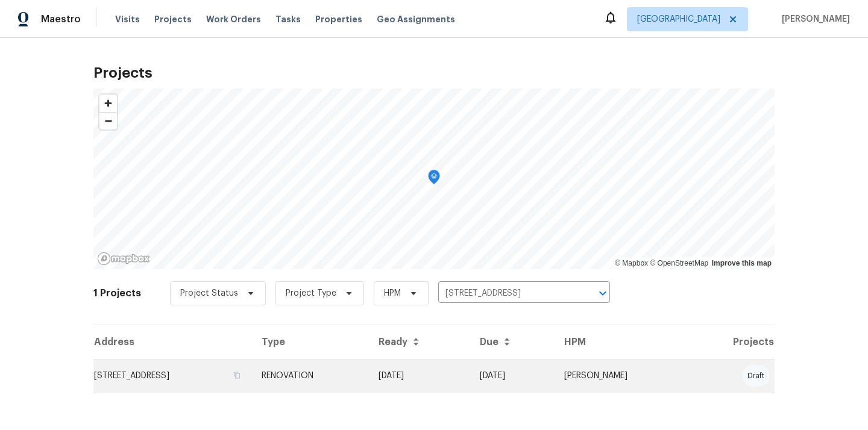
click at [215, 371] on td "[STREET_ADDRESS]" at bounding box center [172, 376] width 158 height 34
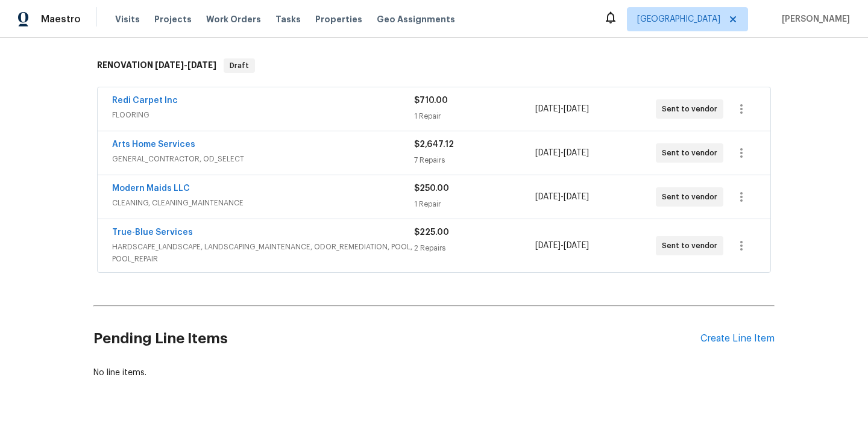
scroll to position [213, 0]
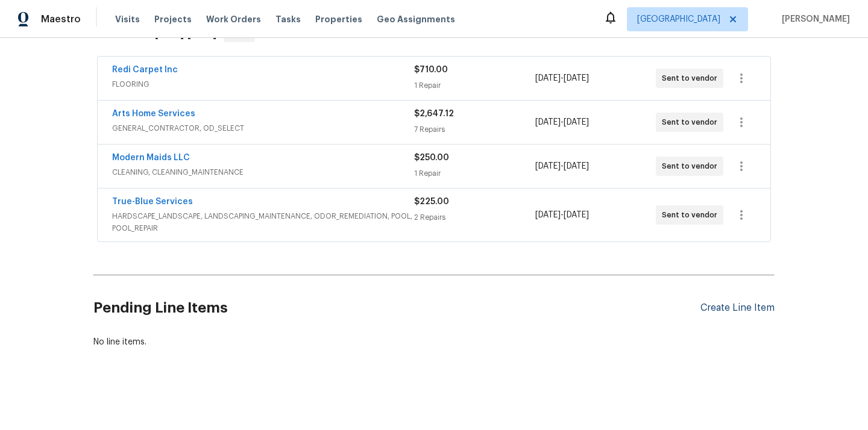
click at [723, 312] on div "Create Line Item" at bounding box center [737, 308] width 74 height 11
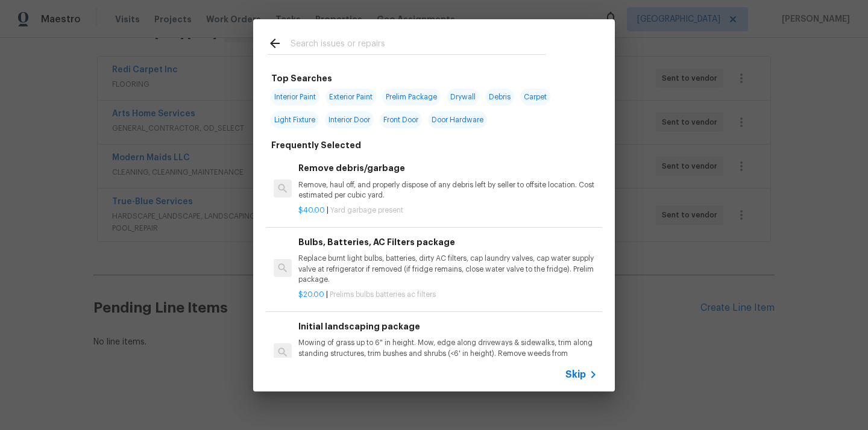
click at [439, 43] on input "text" at bounding box center [418, 45] width 256 height 18
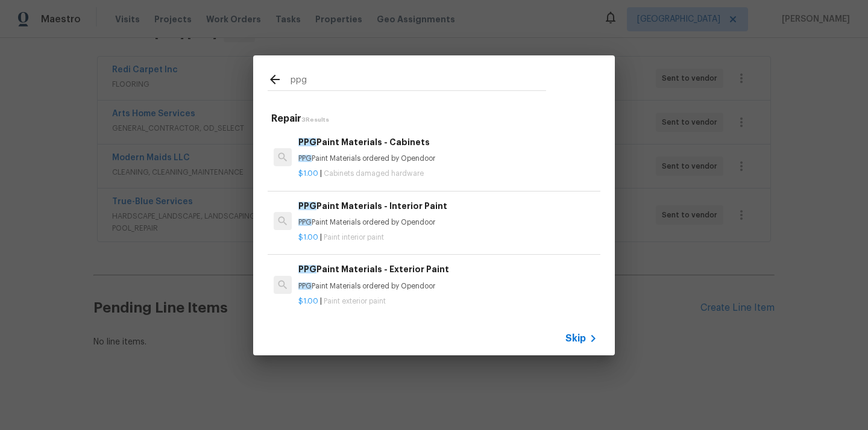
type input "ppg"
click at [400, 226] on p "PPG Paint Materials ordered by Opendoor" at bounding box center [447, 223] width 299 height 10
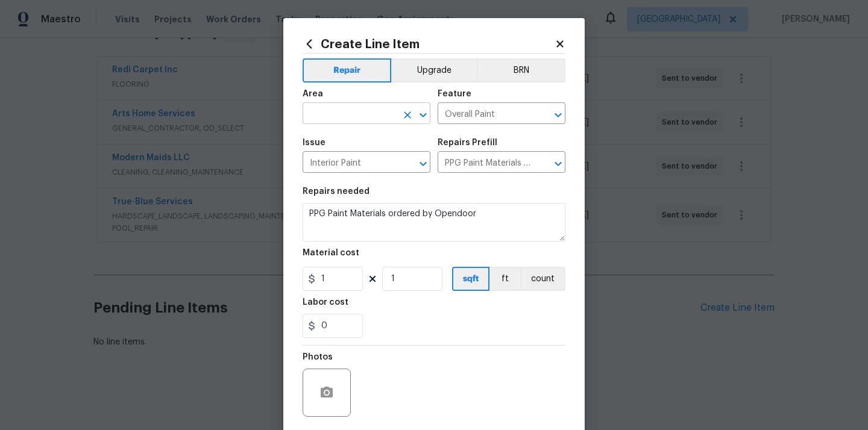
click at [357, 112] on input "text" at bounding box center [350, 114] width 94 height 19
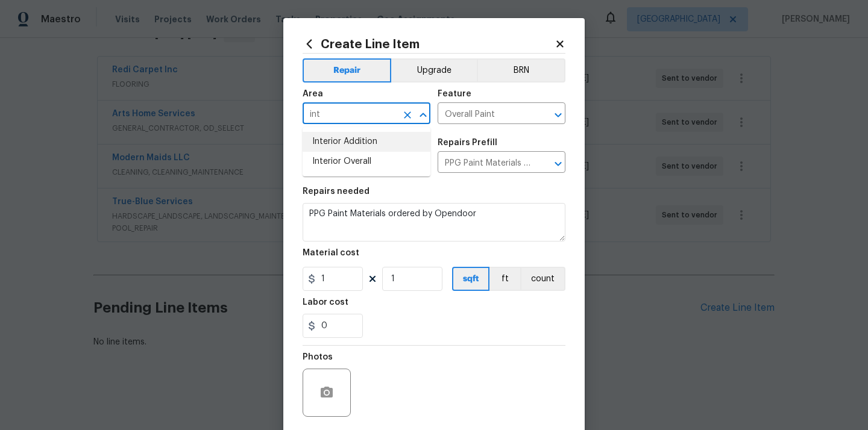
click at [350, 160] on li "Interior Overall" at bounding box center [367, 162] width 128 height 20
type input "Interior Overall"
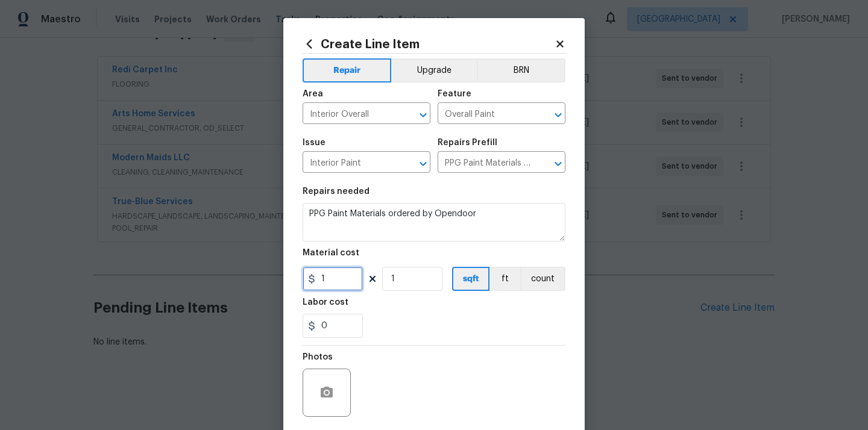
drag, startPoint x: 328, startPoint y: 285, endPoint x: 302, endPoint y: 282, distance: 26.1
click at [302, 282] on div "Create Line Item Repair Upgrade BRN Area Interior Overall ​ Feature Overall Pai…" at bounding box center [433, 259] width 301 height 483
paste input "273.13"
type input "273.13"
click at [413, 323] on div "0" at bounding box center [434, 326] width 263 height 24
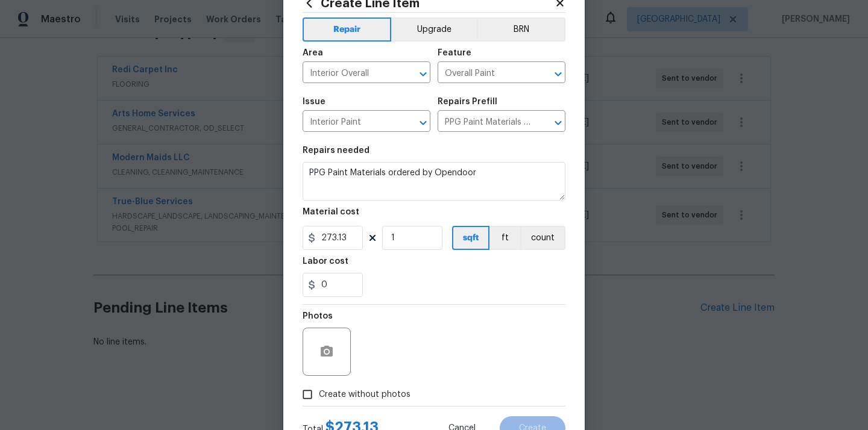
scroll to position [89, 0]
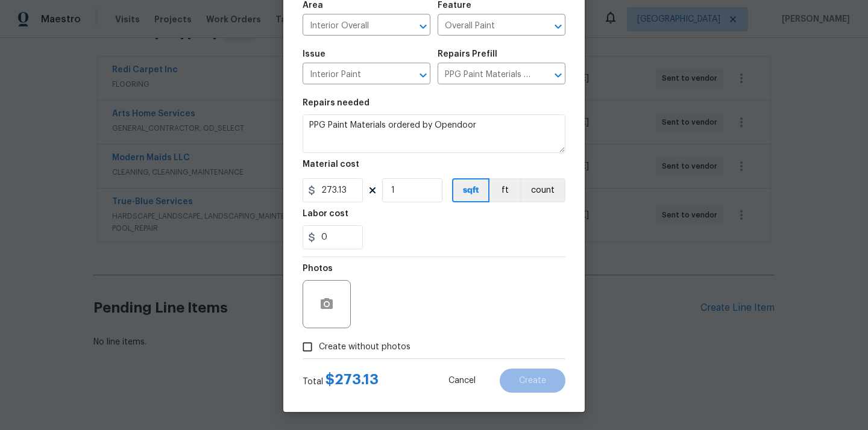
click at [386, 347] on span "Create without photos" at bounding box center [365, 347] width 92 height 13
click at [319, 347] on input "Create without photos" at bounding box center [307, 347] width 23 height 23
checkbox input "true"
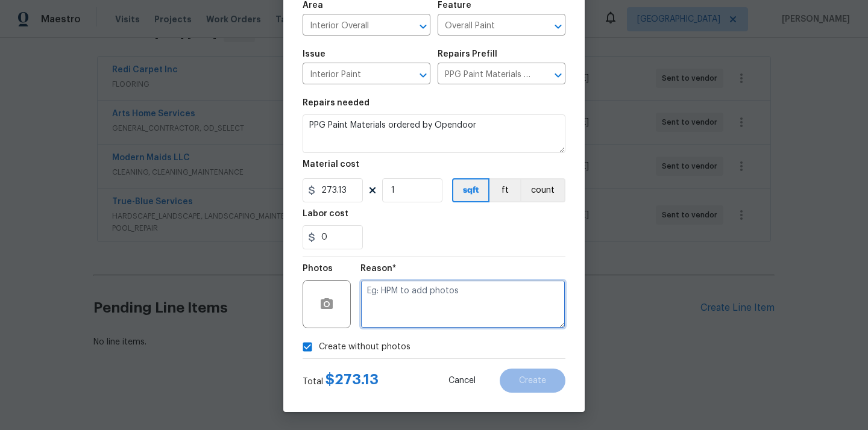
click at [407, 297] on textarea at bounding box center [462, 304] width 205 height 48
type textarea "N/A"
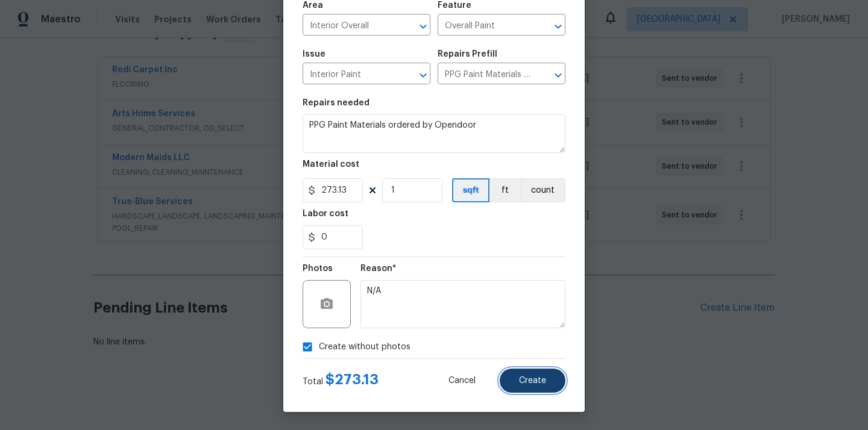
click at [518, 370] on button "Create" at bounding box center [533, 381] width 66 height 24
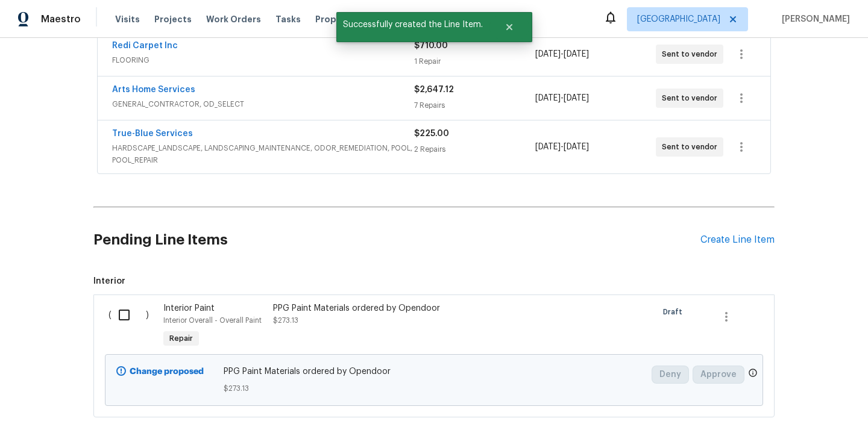
scroll to position [327, 0]
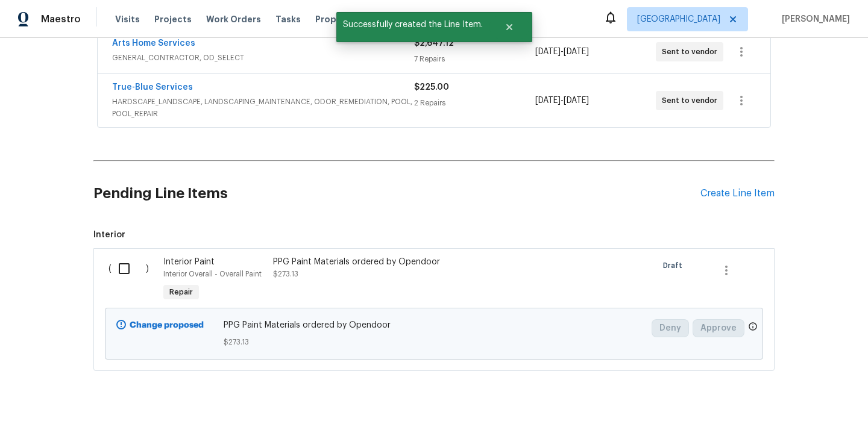
click at [129, 272] on input "checkbox" at bounding box center [128, 268] width 34 height 25
checkbox input "true"
click at [813, 395] on span "Create Work Order" at bounding box center [799, 400] width 80 height 15
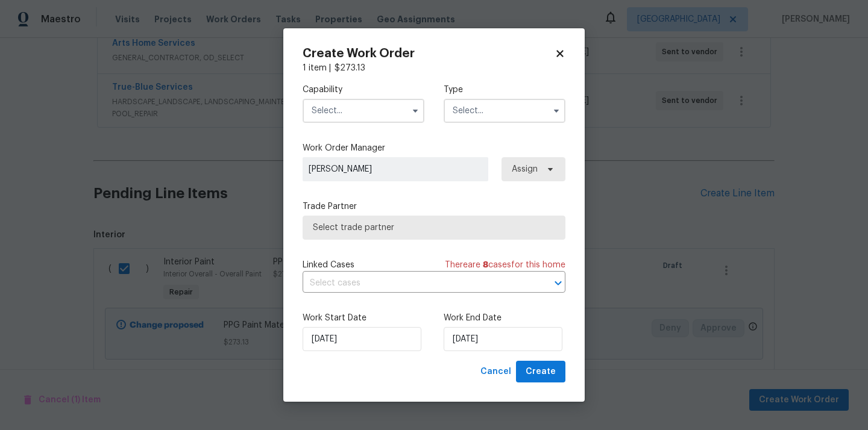
click at [368, 113] on input "text" at bounding box center [364, 111] width 122 height 24
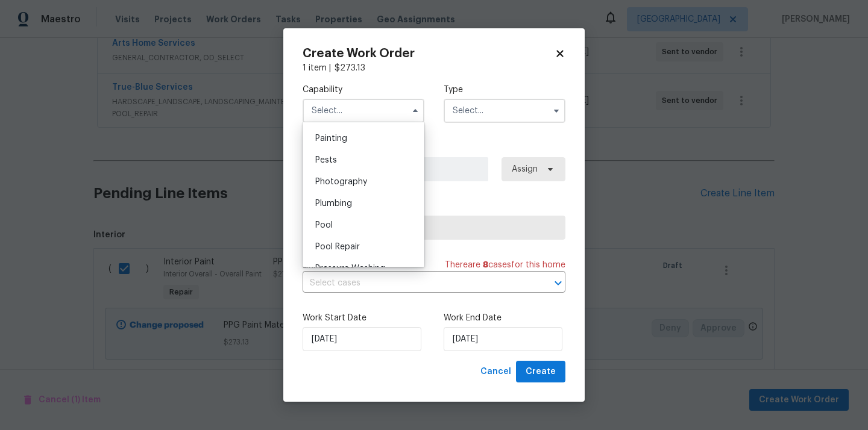
scroll to position [972, 0]
click at [359, 176] on div "Painting" at bounding box center [364, 177] width 116 height 22
type input "Painting"
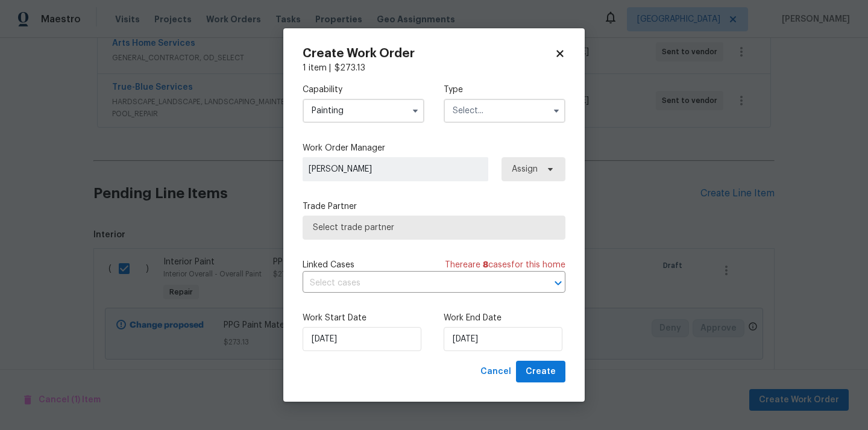
click at [510, 104] on input "text" at bounding box center [505, 111] width 122 height 24
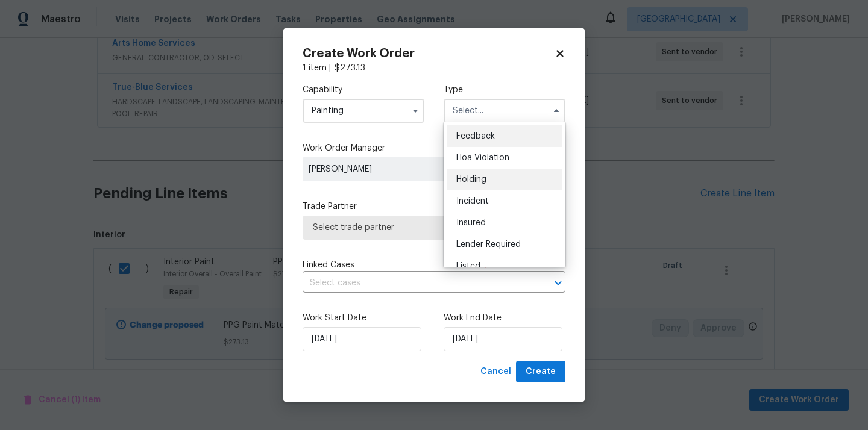
scroll to position [274, 0]
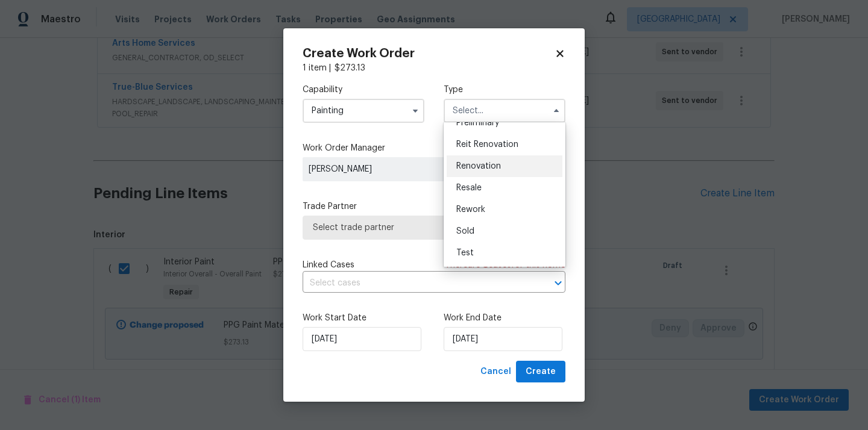
click at [500, 169] on span "Renovation" at bounding box center [478, 166] width 45 height 8
type input "Renovation"
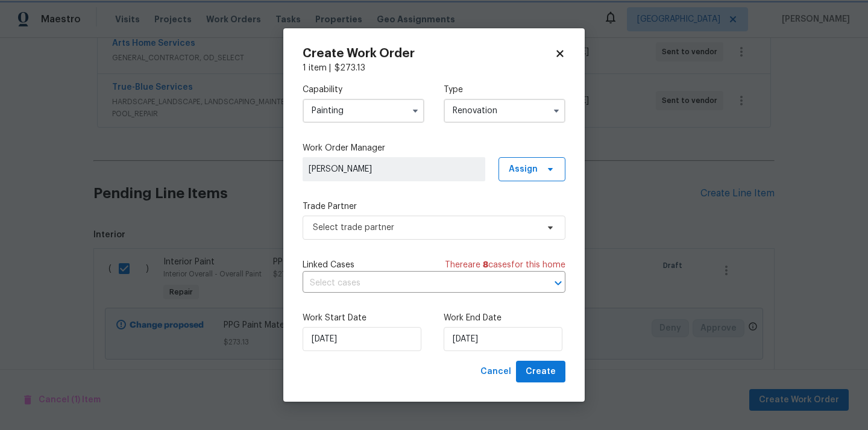
scroll to position [0, 0]
click at [529, 171] on span "Assign" at bounding box center [523, 169] width 29 height 12
click at [526, 217] on div "Assign to me" at bounding box center [533, 220] width 52 height 12
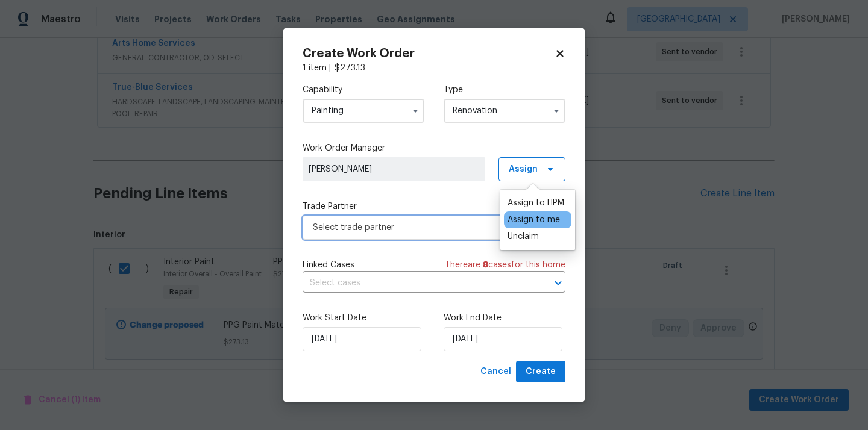
click at [420, 231] on span "Select trade partner" at bounding box center [425, 228] width 225 height 12
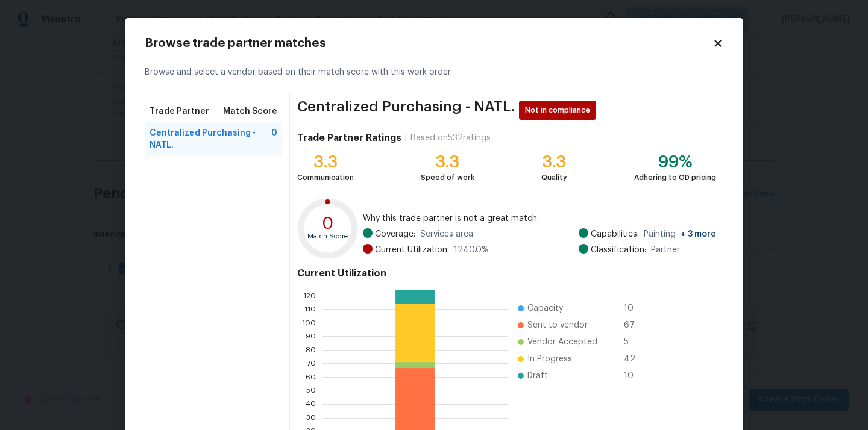
scroll to position [101, 0]
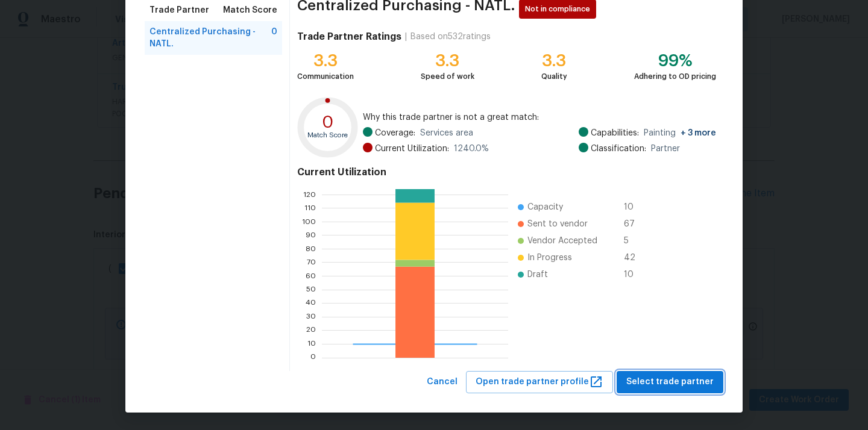
click at [644, 378] on span "Select trade partner" at bounding box center [669, 382] width 87 height 15
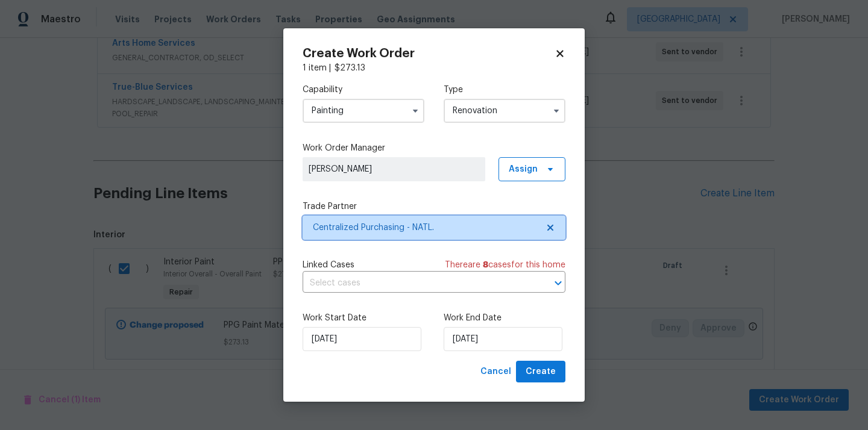
scroll to position [0, 0]
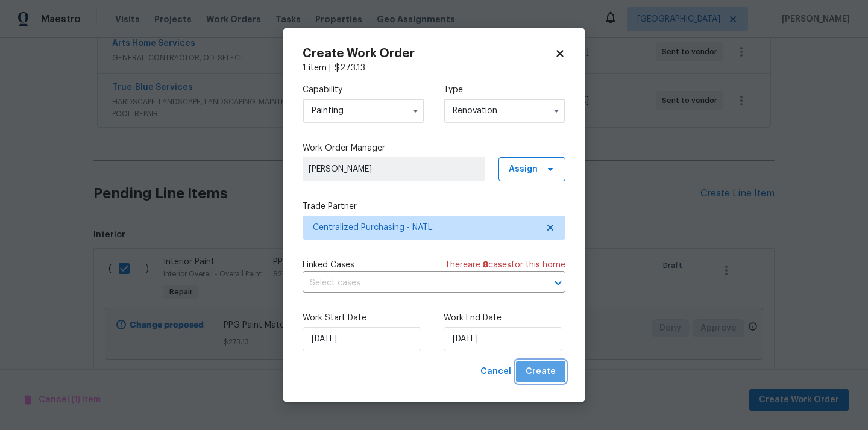
click at [539, 366] on span "Create" at bounding box center [541, 372] width 30 height 15
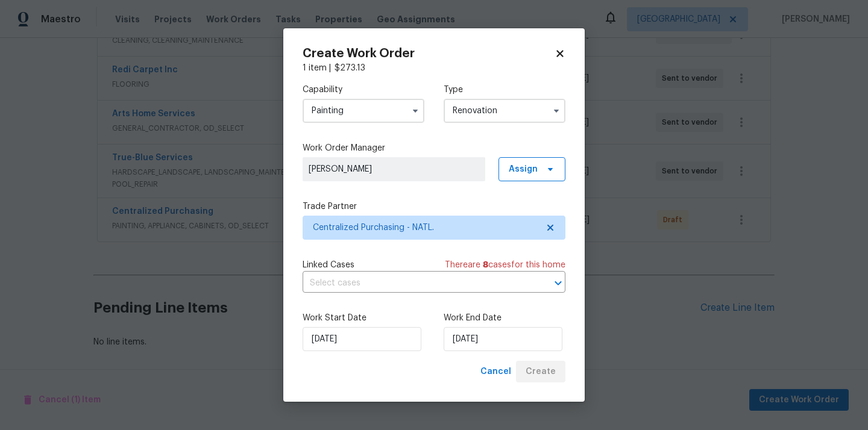
scroll to position [257, 0]
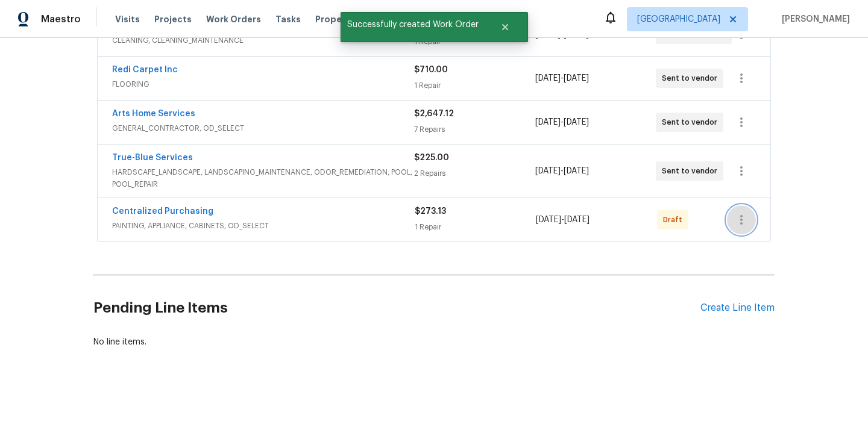
click at [743, 219] on icon "button" at bounding box center [741, 220] width 14 height 14
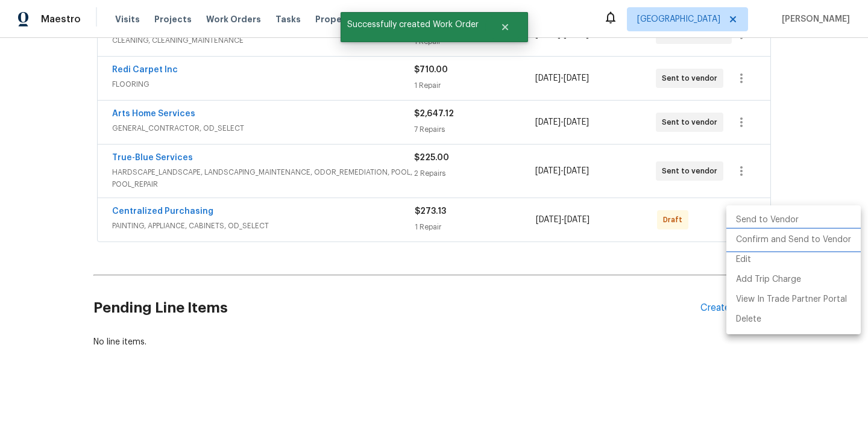
click at [745, 240] on li "Confirm and Send to Vendor" at bounding box center [793, 240] width 134 height 20
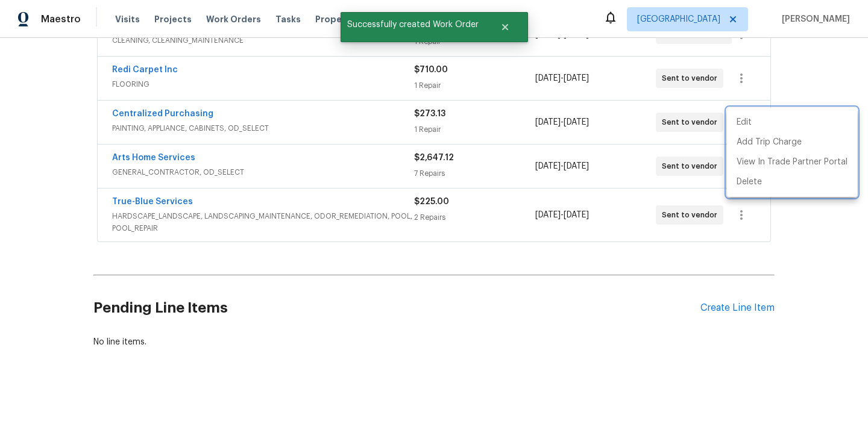
click at [253, 96] on div at bounding box center [434, 215] width 868 height 430
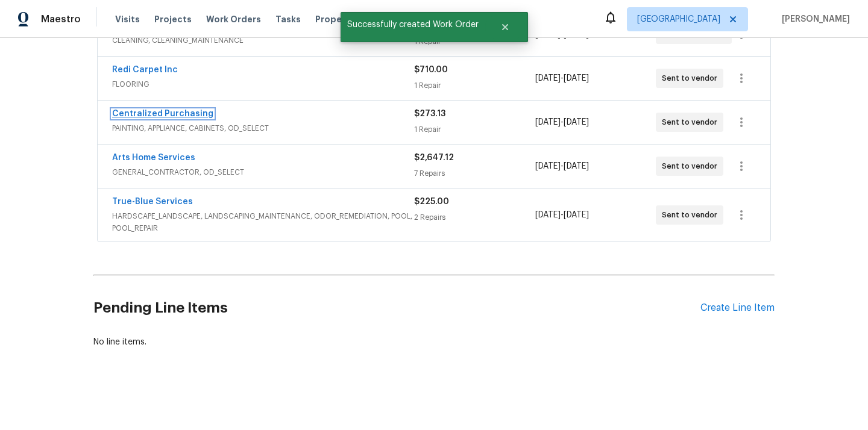
click at [163, 113] on link "Centralized Purchasing" at bounding box center [162, 114] width 101 height 8
